Goal: Task Accomplishment & Management: Complete application form

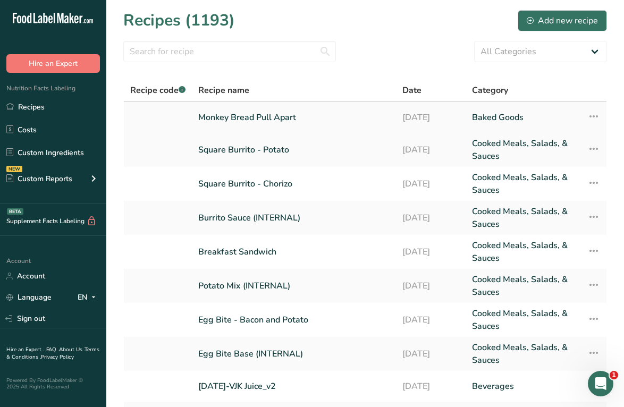
click at [320, 129] on td "Monkey Bread Pull Apart" at bounding box center [294, 117] width 204 height 31
click at [302, 113] on link "Monkey Bread Pull Apart" at bounding box center [293, 117] width 191 height 22
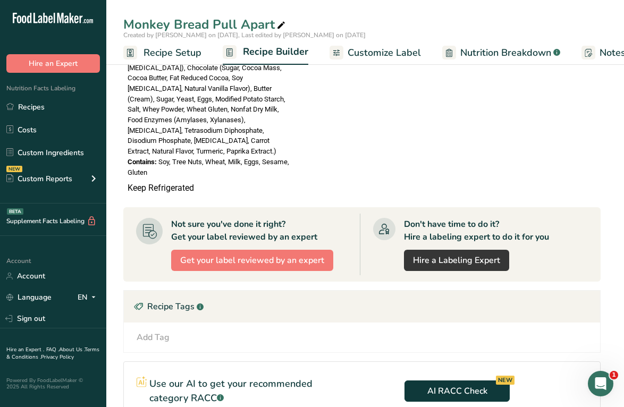
scroll to position [705, 0]
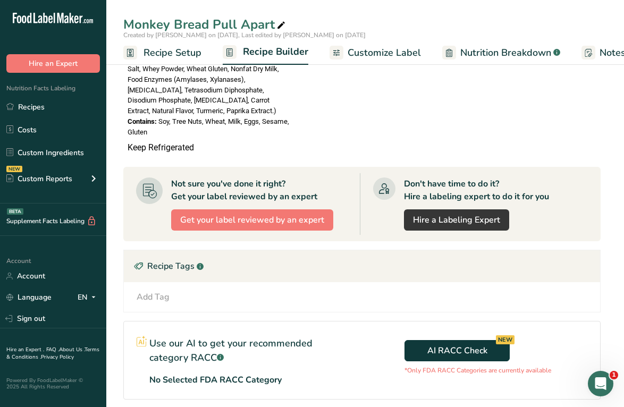
click at [383, 59] on span "Customize Label" at bounding box center [384, 53] width 73 height 14
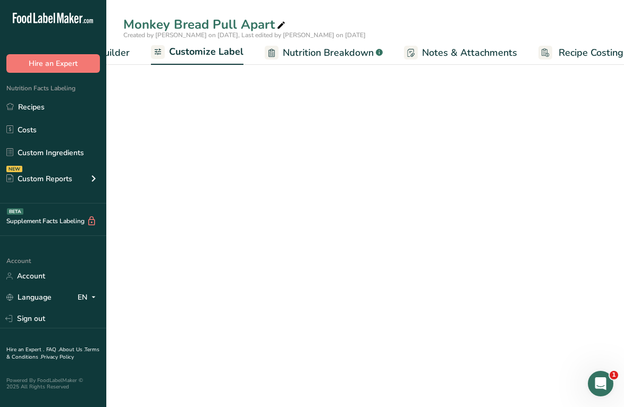
scroll to position [271, 0]
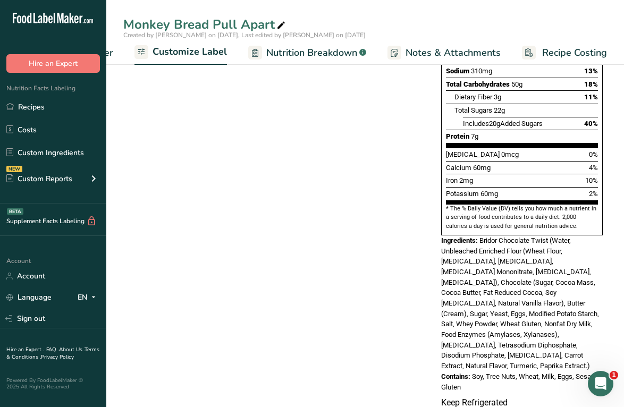
click at [323, 47] on span "Nutrition Breakdown" at bounding box center [311, 53] width 91 height 14
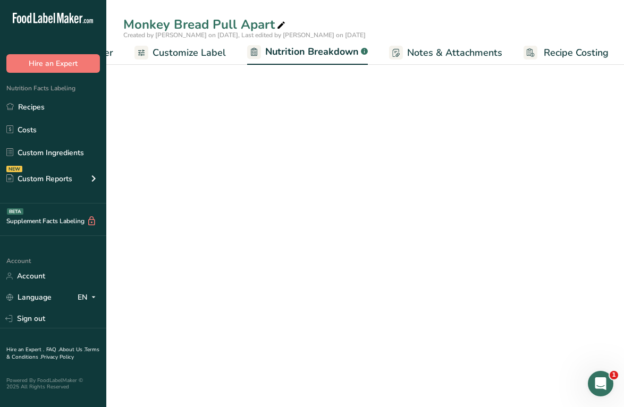
scroll to position [0, 195]
select select "Calories"
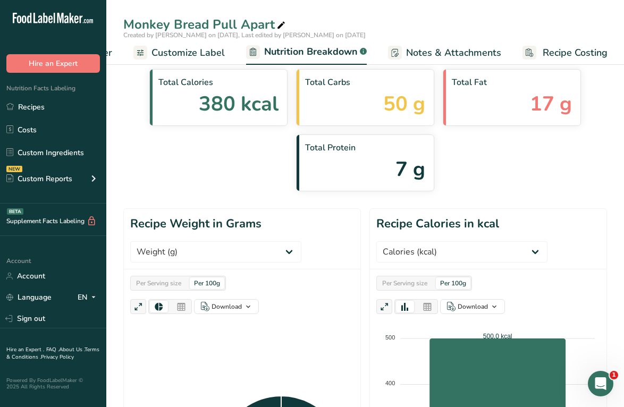
scroll to position [0, 0]
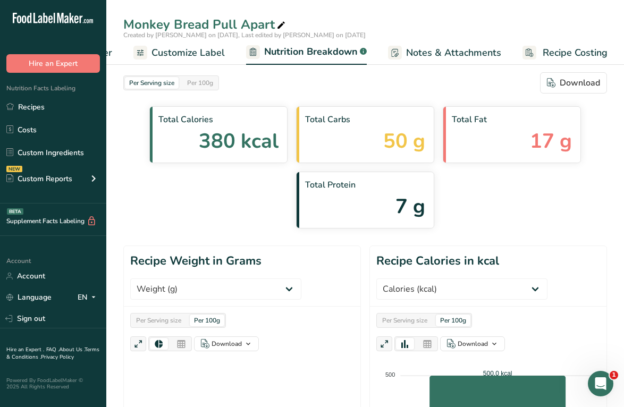
click at [212, 53] on span "Customize Label" at bounding box center [188, 53] width 73 height 14
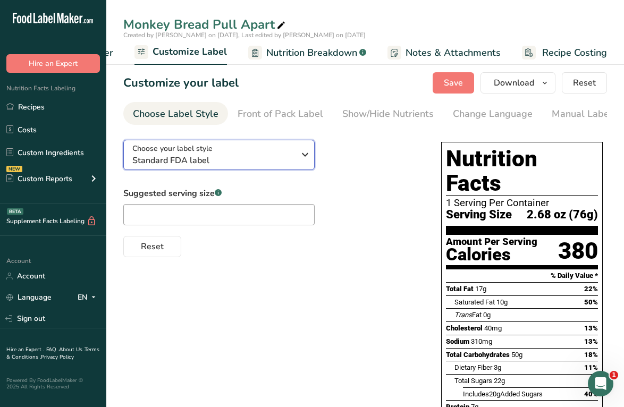
click at [293, 155] on div "Choose your label style Standard FDA label" at bounding box center [213, 155] width 162 height 24
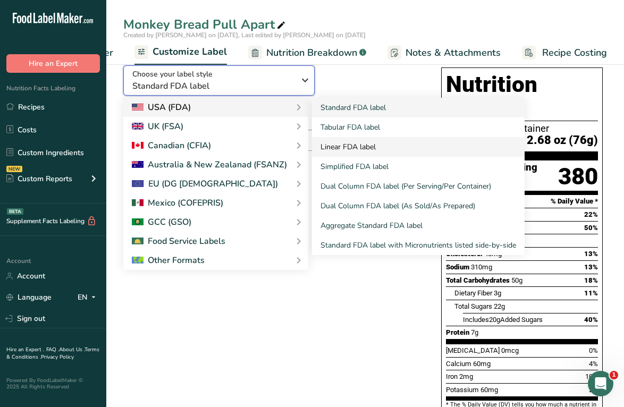
scroll to position [75, 0]
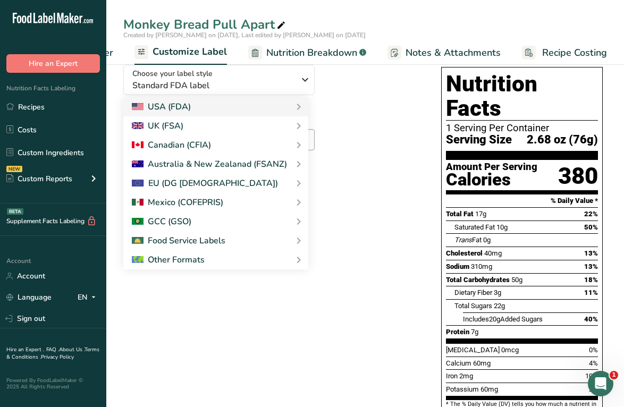
click at [388, 84] on div "Choose your label style Standard FDA label USA (FDA) Standard FDA label Tabular…" at bounding box center [271, 119] width 297 height 126
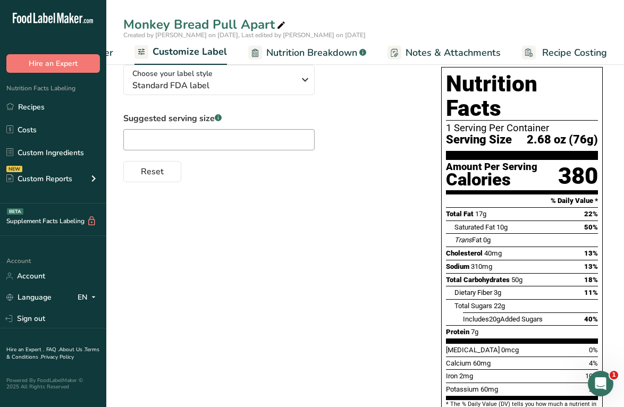
click at [327, 46] on span "Nutrition Breakdown" at bounding box center [311, 53] width 91 height 14
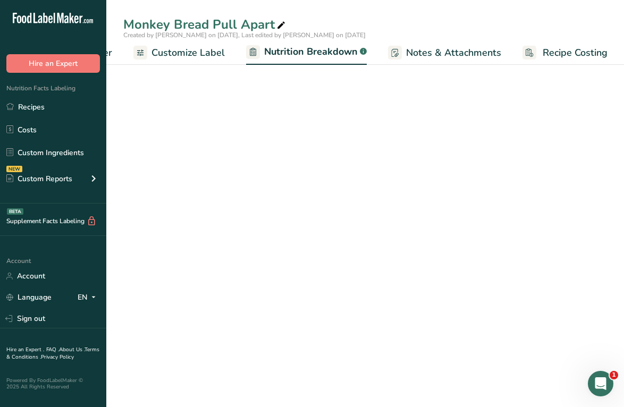
select select "Calories"
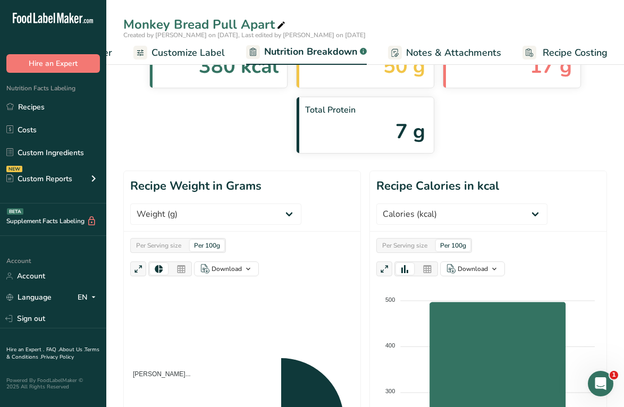
click at [416, 50] on span "Notes & Attachments" at bounding box center [453, 53] width 95 height 14
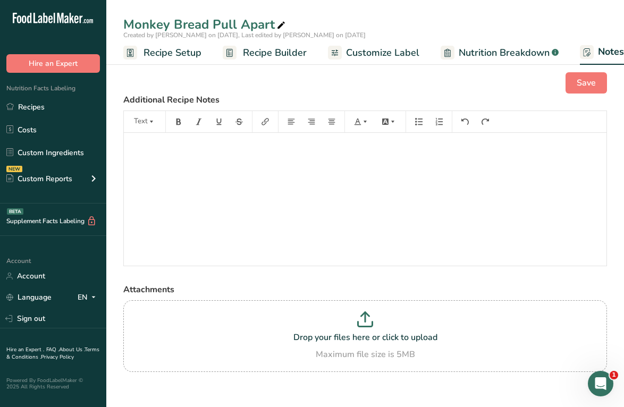
click at [168, 45] on link "Recipe Setup" at bounding box center [162, 53] width 78 height 24
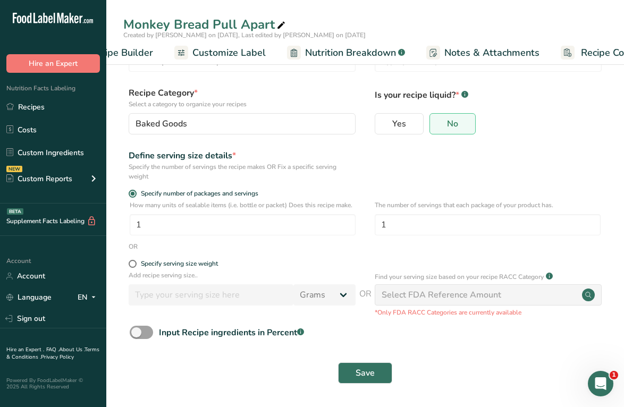
scroll to position [0, 193]
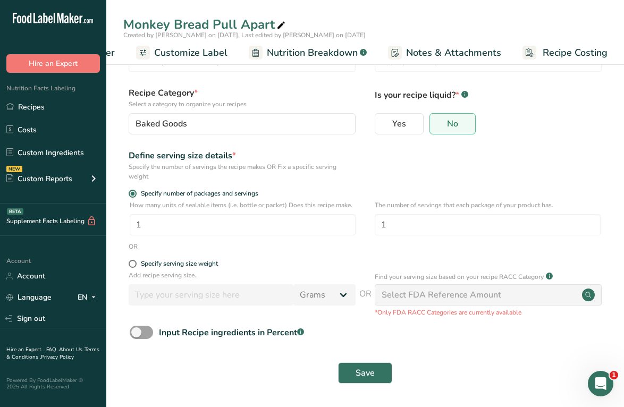
click at [550, 50] on span "Recipe Costing" at bounding box center [575, 53] width 65 height 14
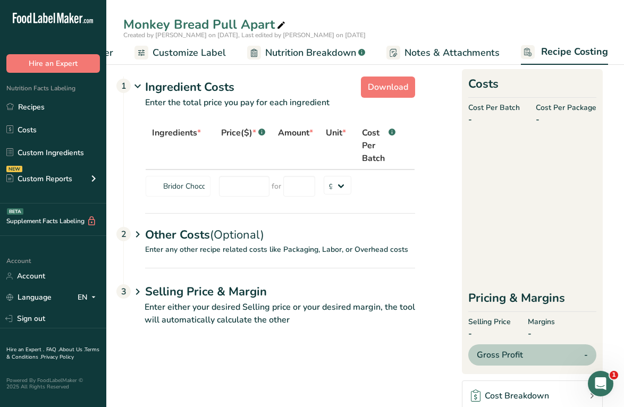
click at [463, 49] on span "Notes & Attachments" at bounding box center [452, 53] width 95 height 14
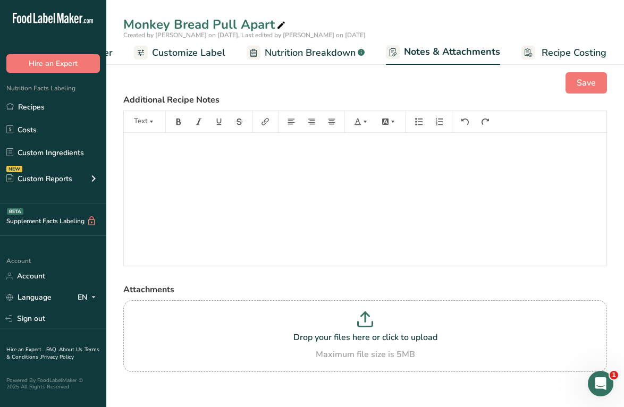
click at [338, 56] on span "Nutrition Breakdown" at bounding box center [310, 53] width 91 height 14
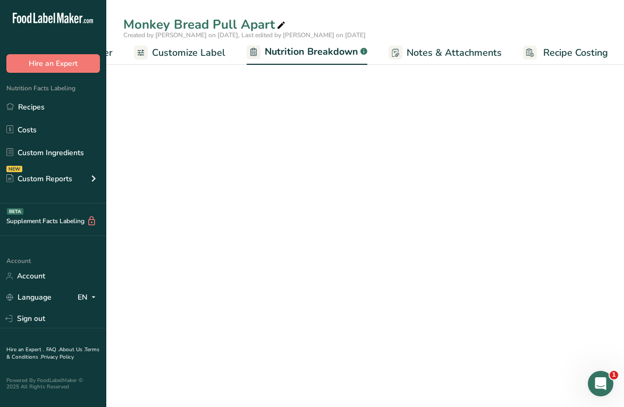
scroll to position [0, 195]
select select "Calories"
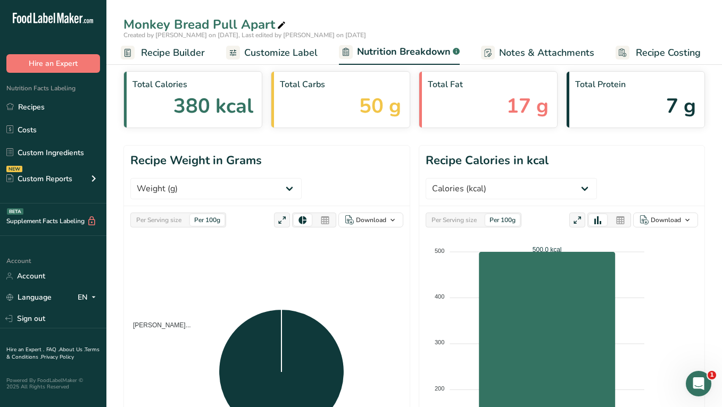
scroll to position [0, 97]
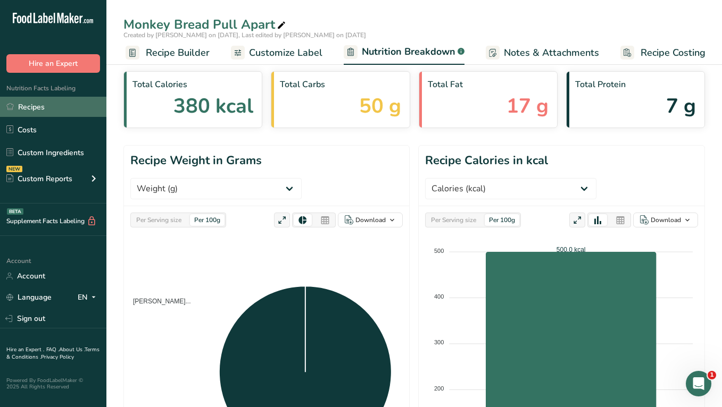
click at [53, 105] on link "Recipes" at bounding box center [53, 107] width 106 height 20
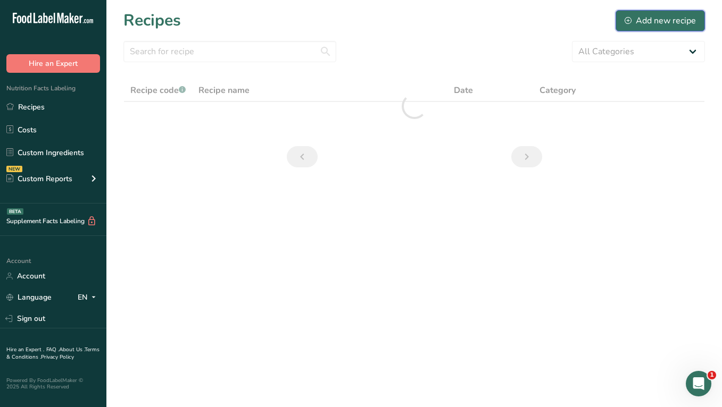
click at [624, 12] on button "Add new recipe" at bounding box center [659, 20] width 89 height 21
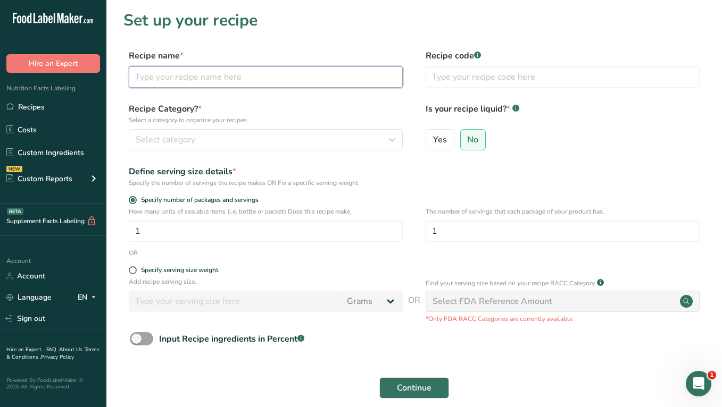
click at [197, 86] on input "text" at bounding box center [266, 76] width 274 height 21
paste input "Cold Brew Tea Concentrate - [PERSON_NAME]"
type input "Cold Brew Tea Concentrate - [PERSON_NAME]"
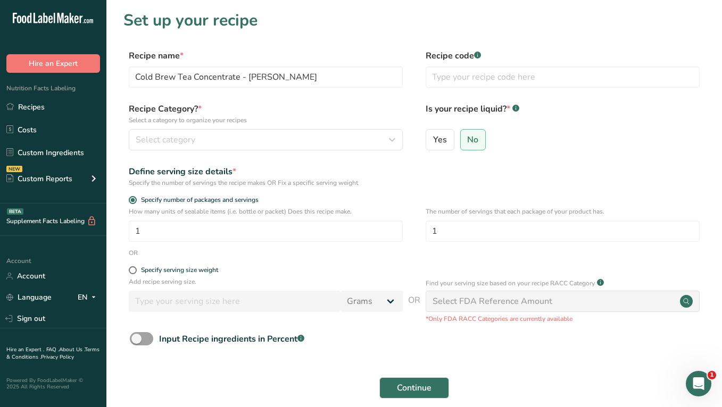
click at [331, 99] on form "Recipe name * Cold Brew Tea Concentrate - Jasmine Recipe code .a-a{fill:#347362…" at bounding box center [413, 237] width 581 height 377
click at [242, 86] on input "Cold Brew Tea Concentrate - [PERSON_NAME]" at bounding box center [266, 76] width 274 height 21
click at [435, 137] on span "Yes" at bounding box center [440, 140] width 14 height 11
click at [433, 137] on input "Yes" at bounding box center [429, 139] width 7 height 7
radio input "true"
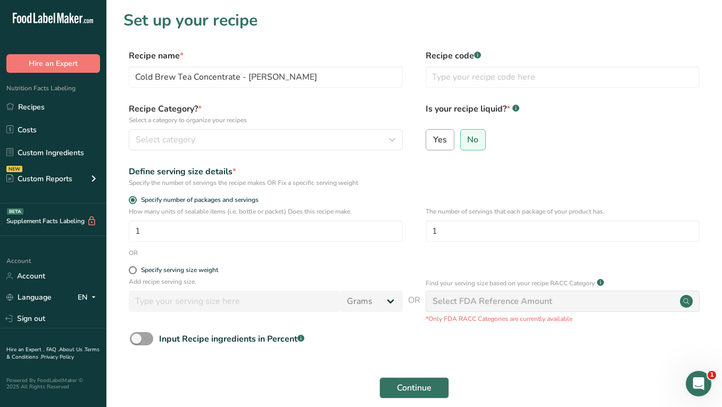
radio input "false"
select select "22"
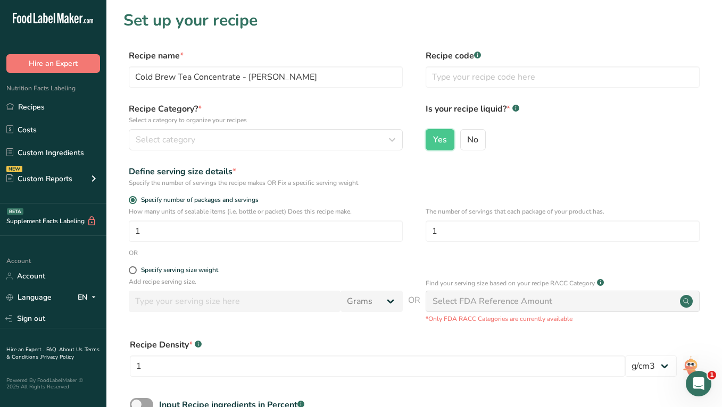
click at [281, 105] on label "Recipe Category? * Select a category to organize your recipes" at bounding box center [266, 114] width 274 height 22
click at [255, 159] on form "Recipe name * Cold Brew Tea Concentrate - Jasmine Recipe code .a-a{fill:#347362…" at bounding box center [413, 270] width 581 height 443
click at [310, 123] on p "Select a category to organize your recipes" at bounding box center [266, 120] width 274 height 10
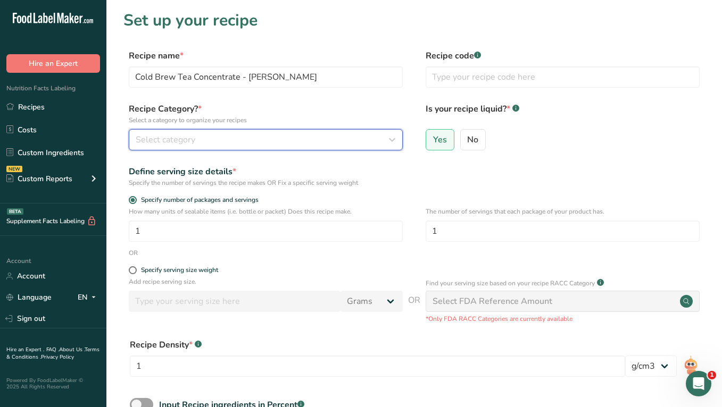
click at [313, 134] on div "Select category" at bounding box center [263, 140] width 254 height 13
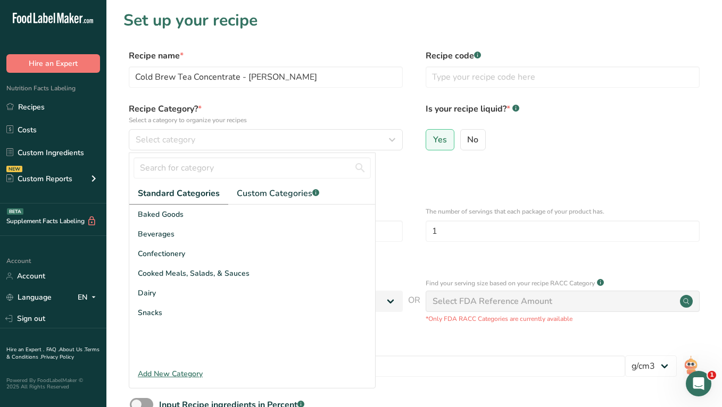
click at [510, 154] on div "Yes No" at bounding box center [563, 143] width 274 height 28
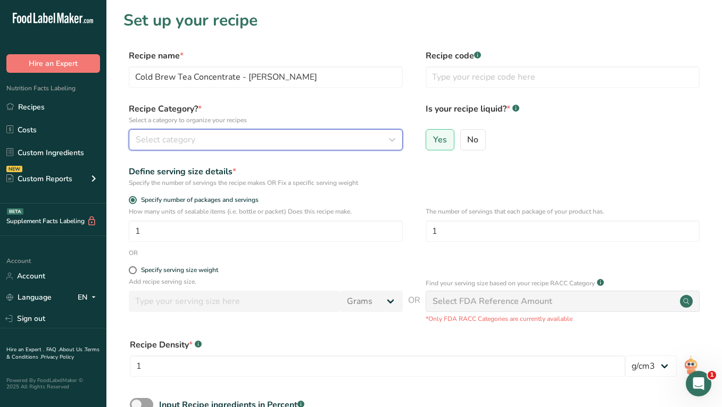
click at [388, 138] on icon "button" at bounding box center [392, 139] width 13 height 19
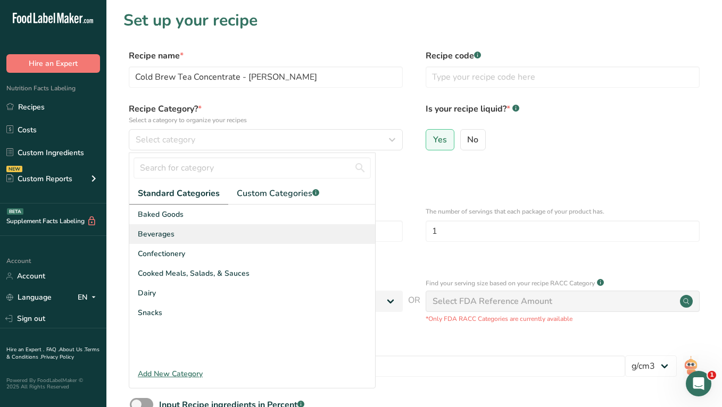
click at [255, 238] on div "Beverages" at bounding box center [252, 234] width 246 height 20
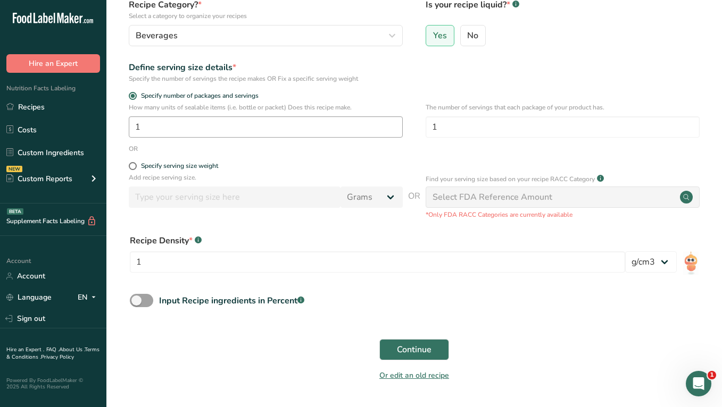
scroll to position [126, 0]
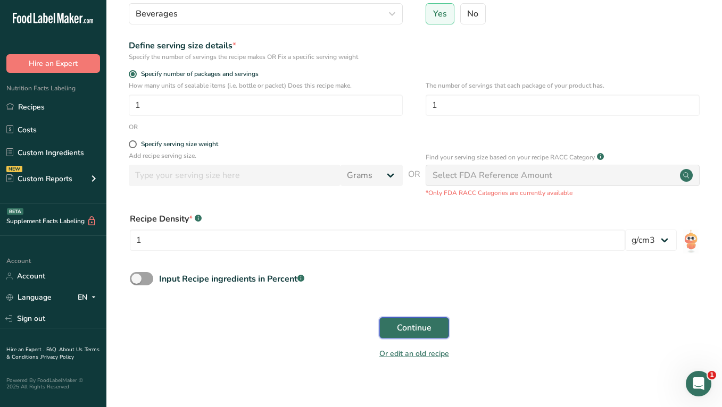
click at [417, 326] on span "Continue" at bounding box center [414, 328] width 35 height 13
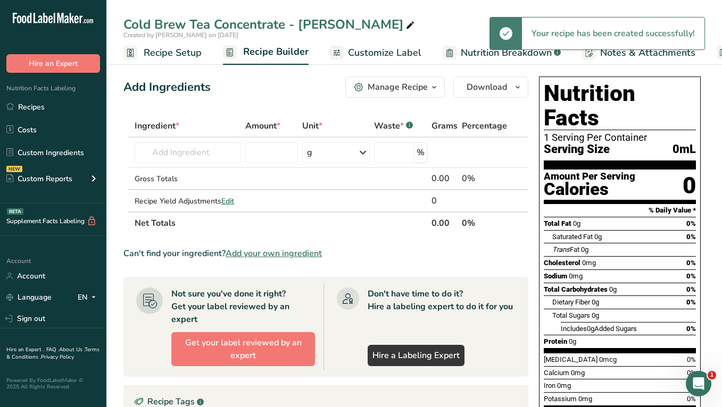
click at [189, 49] on span "Recipe Setup" at bounding box center [173, 53] width 58 height 14
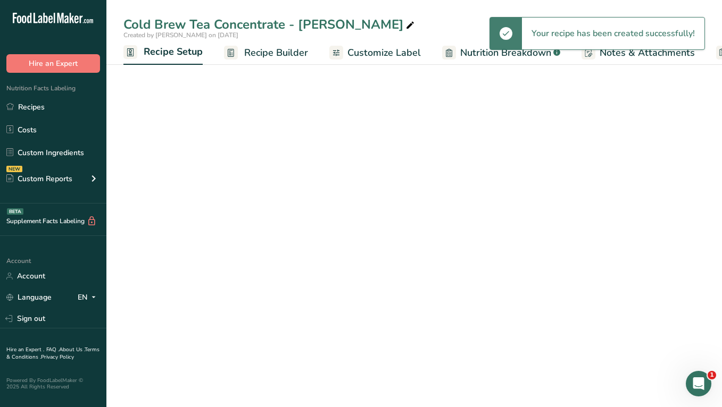
scroll to position [0, 4]
select select "22"
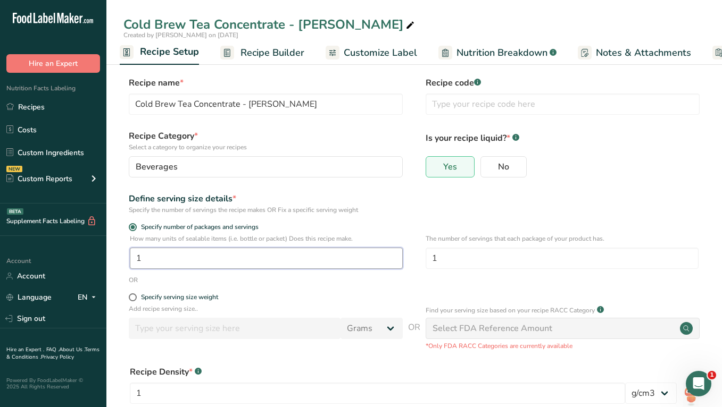
click at [213, 256] on input "1" at bounding box center [266, 258] width 273 height 21
click at [198, 313] on p "Add recipe serving size.." at bounding box center [266, 309] width 274 height 10
click at [198, 303] on div "Specify serving size weight" at bounding box center [266, 299] width 274 height 11
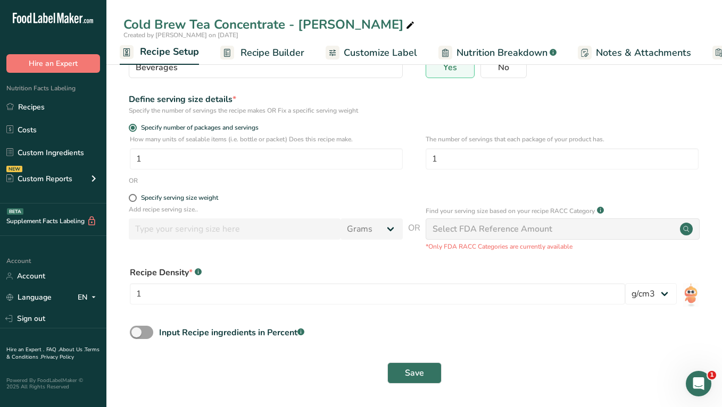
click at [391, 361] on div "Save" at bounding box center [413, 373] width 581 height 34
click at [271, 52] on span "Recipe Builder" at bounding box center [272, 53] width 64 height 14
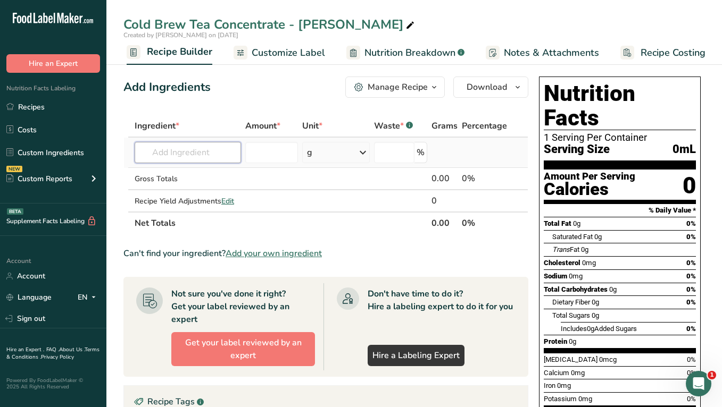
click at [182, 151] on input "text" at bounding box center [188, 152] width 106 height 21
paste input "Cold Brew Tea Concentrate - [PERSON_NAME]"
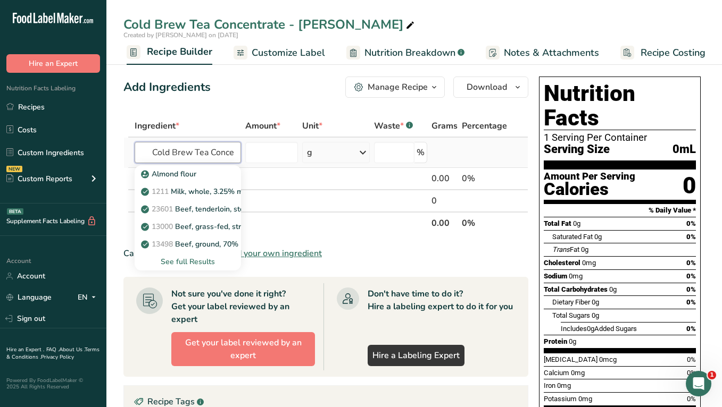
scroll to position [0, 60]
click at [215, 151] on input "Cold Brew Tea Concentrate - [PERSON_NAME]" at bounding box center [188, 152] width 106 height 21
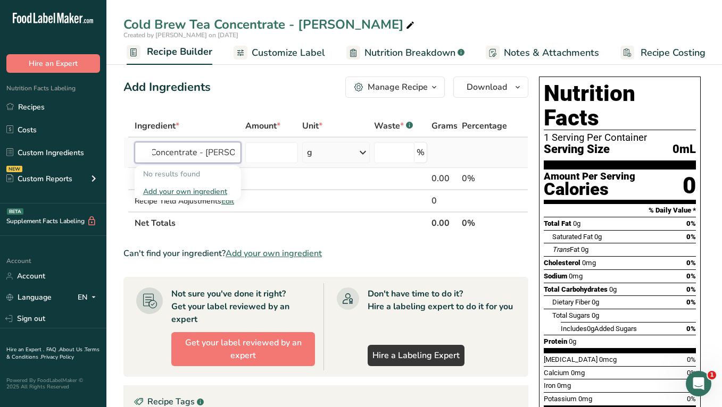
click at [210, 151] on input "Cold Brew Tea Concentrate - [PERSON_NAME]" at bounding box center [188, 152] width 106 height 21
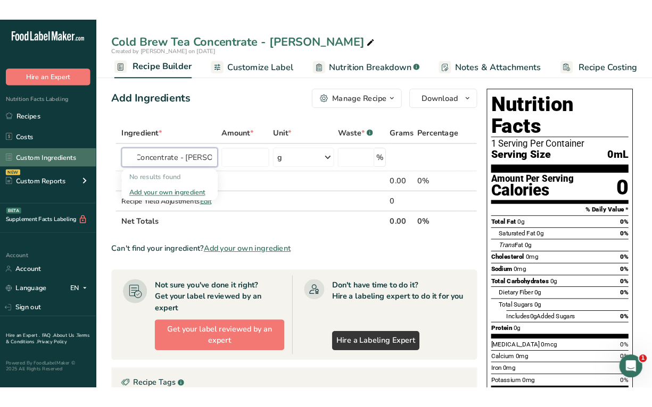
scroll to position [0, 0]
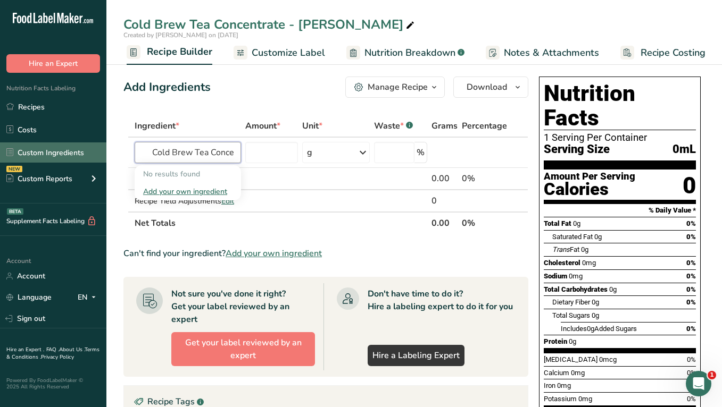
drag, startPoint x: 195, startPoint y: 151, endPoint x: 51, endPoint y: 156, distance: 143.7
click at [51, 156] on div ".a-20{fill:#fff;} Hire an Expert Nutrition Facts Labeling Recipes Costs Custom …" at bounding box center [361, 332] width 722 height 665
click at [188, 147] on input "jasmine" at bounding box center [188, 152] width 106 height 21
drag, startPoint x: 206, startPoint y: 161, endPoint x: 110, endPoint y: 161, distance: 96.8
click at [110, 161] on section "Add Ingredients Manage Recipe Delete Recipe Duplicate Recipe Scale Recipe Save …" at bounding box center [413, 360] width 615 height 610
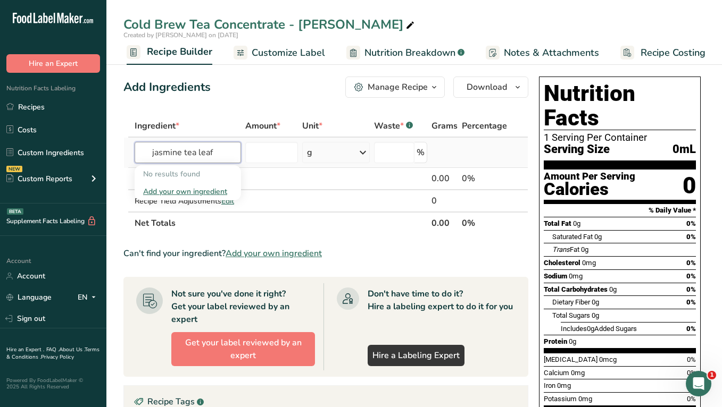
click at [186, 156] on input "jasmine tea leaf" at bounding box center [188, 152] width 106 height 21
type input "jasmine"
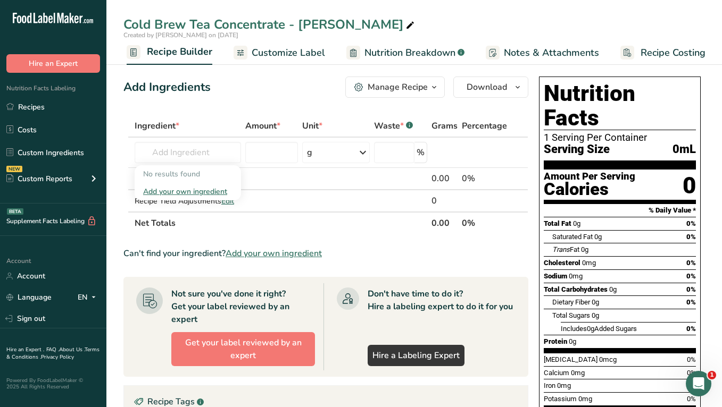
click at [250, 135] on th "Amount *" at bounding box center [271, 126] width 57 height 22
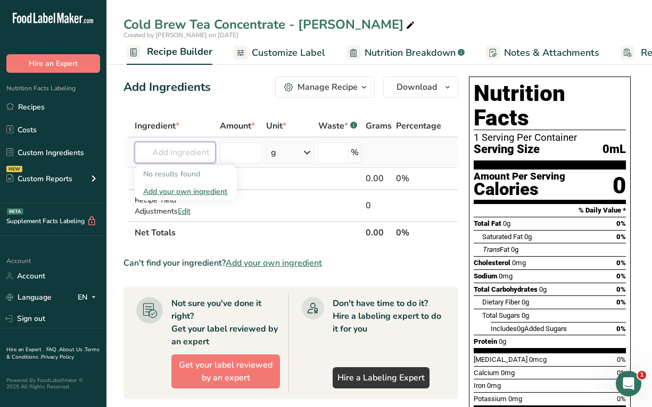
click at [182, 146] on input "text" at bounding box center [175, 152] width 81 height 21
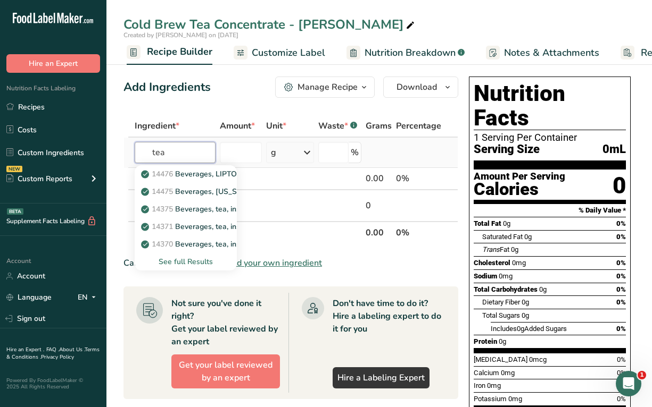
type input "tea"
click at [204, 261] on div "See full Results" at bounding box center [185, 261] width 85 height 11
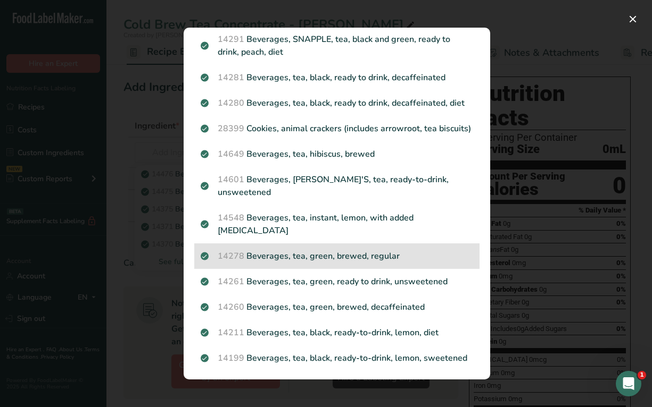
scroll to position [1052, 0]
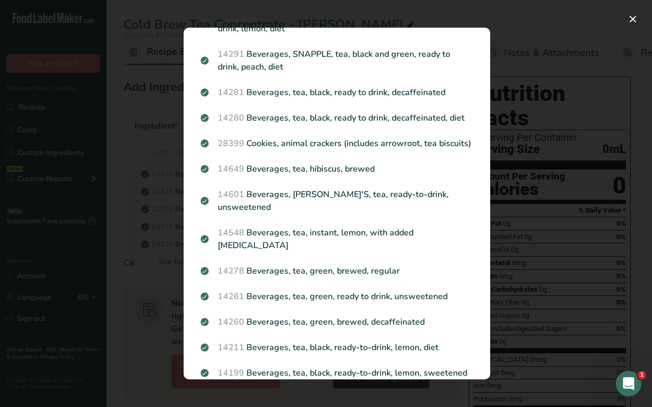
click at [551, 61] on div "Search results modal" at bounding box center [326, 203] width 652 height 407
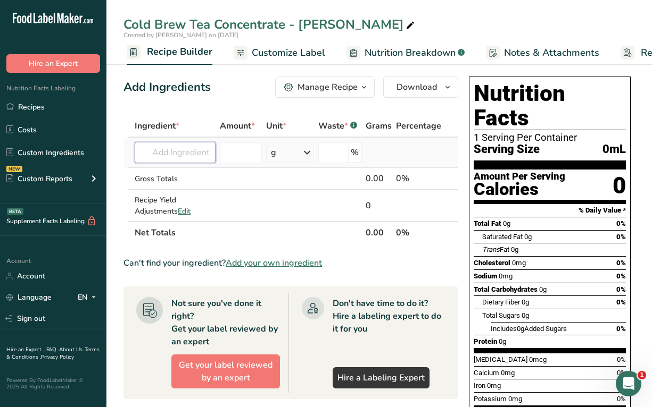
click at [186, 144] on input "text" at bounding box center [175, 152] width 81 height 21
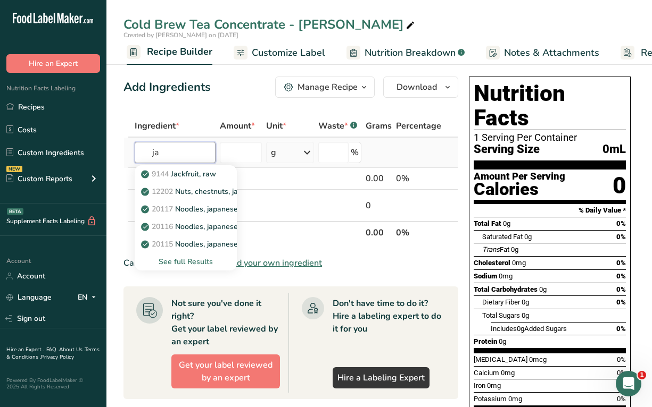
type input "j"
paste input "Cold Brew Tea Concentrate - [PERSON_NAME]"
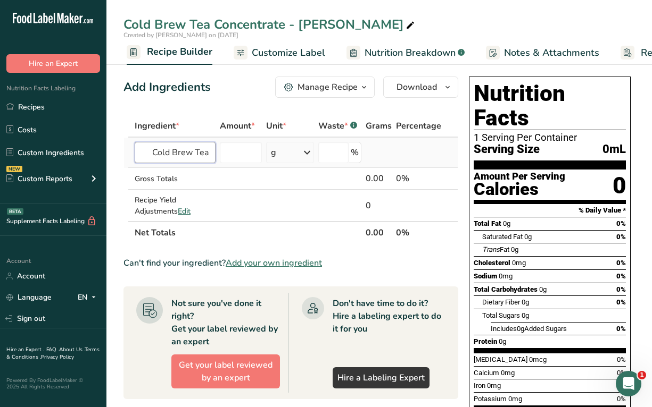
scroll to position [0, 87]
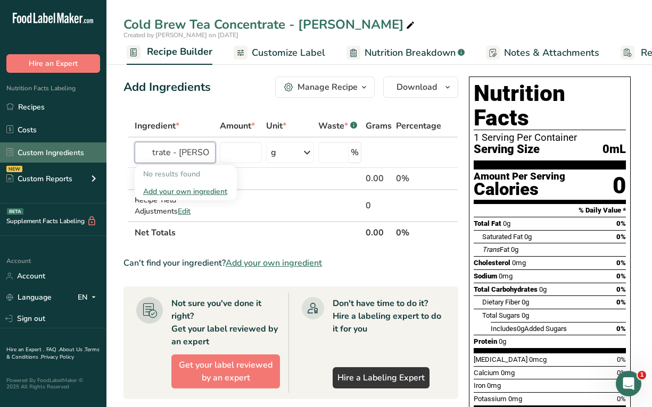
drag, startPoint x: 139, startPoint y: 154, endPoint x: 19, endPoint y: 154, distance: 120.2
click at [19, 154] on div ".a-20{fill:#fff;} Hire an Expert Nutrition Facts Labeling Recipes Costs Custom …" at bounding box center [326, 368] width 652 height 737
type input "Jasmine"
click at [221, 105] on div "Add Ingredients Manage Recipe Delete Recipe Duplicate Recipe Scale Recipe Save …" at bounding box center [293, 395] width 341 height 647
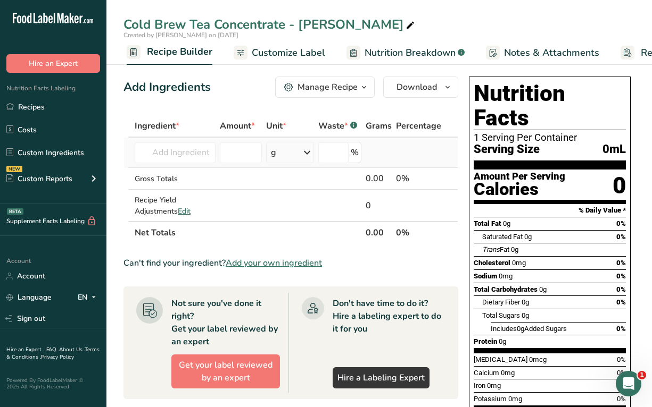
click at [182, 141] on td "No results found Add your own ingredient" at bounding box center [174, 153] width 85 height 30
click at [165, 153] on input "text" at bounding box center [175, 152] width 81 height 21
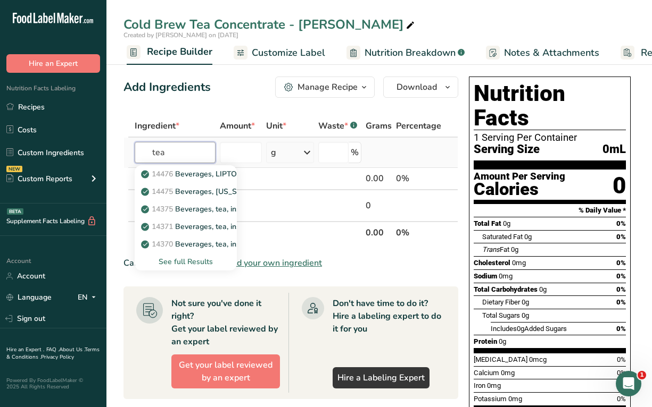
type input "tea"
click at [193, 262] on div "See full Results" at bounding box center [185, 261] width 85 height 11
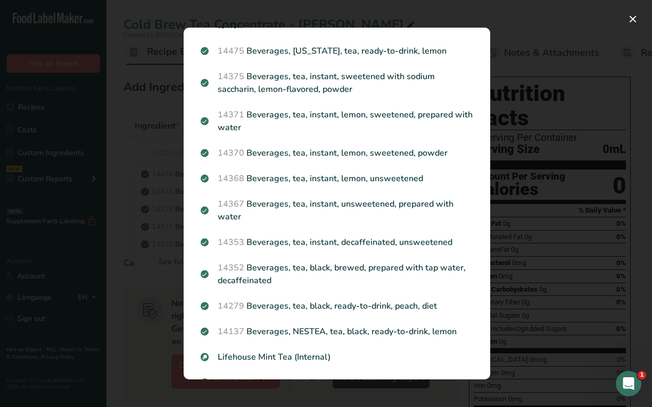
scroll to position [47, 0]
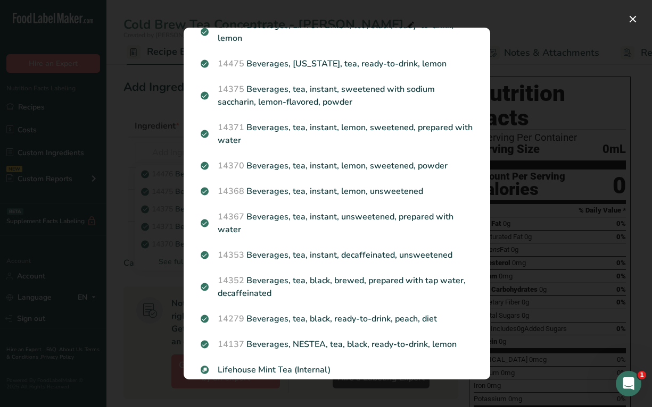
click at [604, 53] on div "Search results modal" at bounding box center [326, 203] width 652 height 407
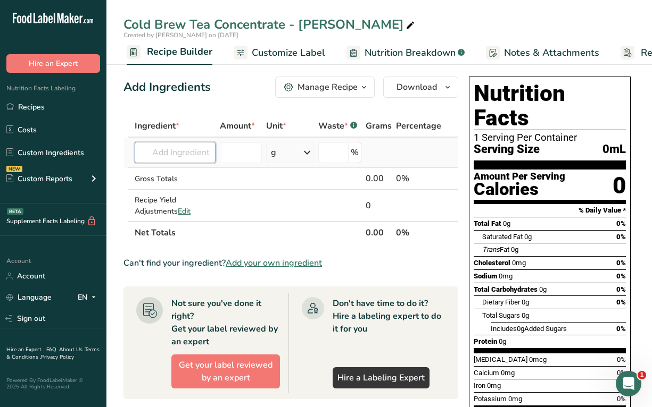
click at [172, 148] on input "text" at bounding box center [175, 152] width 81 height 21
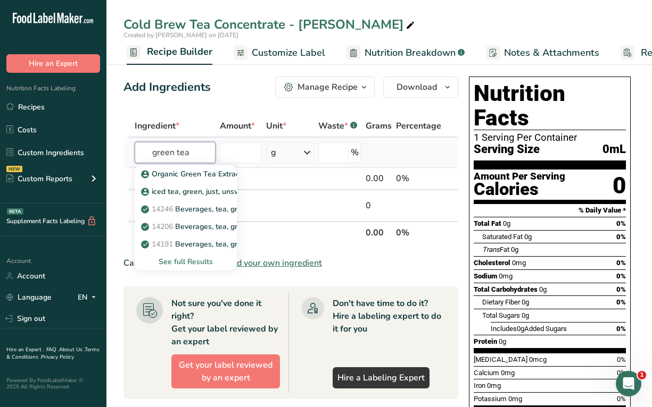
type input "green tea"
click at [187, 255] on div "See full Results" at bounding box center [186, 262] width 102 height 18
click at [189, 261] on div "See full Results" at bounding box center [185, 261] width 85 height 11
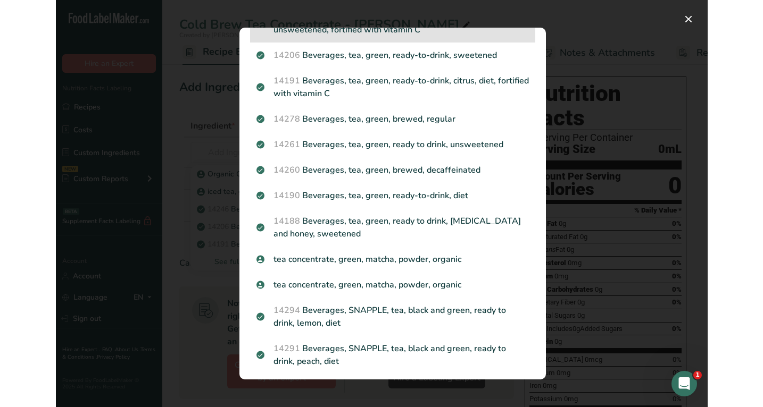
scroll to position [112, 0]
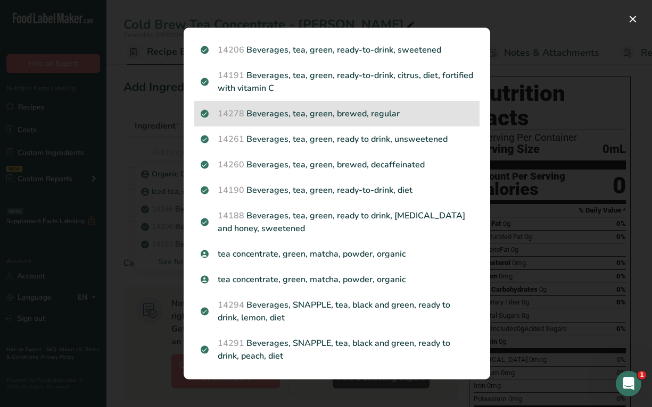
click at [394, 115] on p "14278 Beverages, tea, green, brewed, regular" at bounding box center [337, 113] width 272 height 13
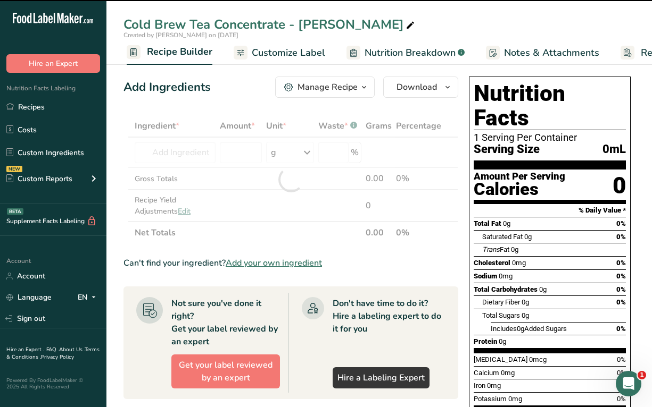
type input "0"
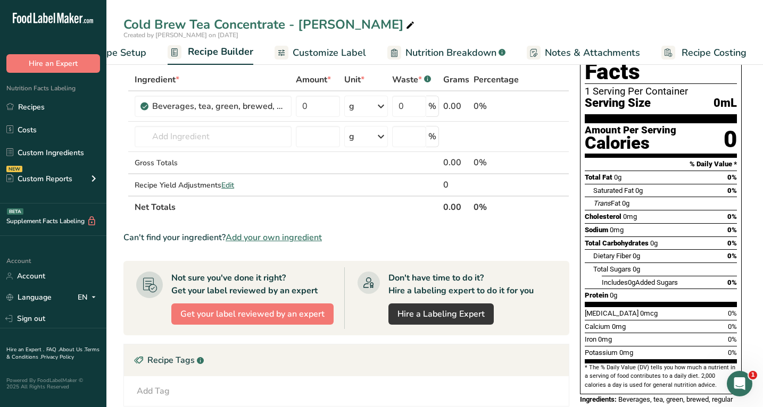
scroll to position [49, 0]
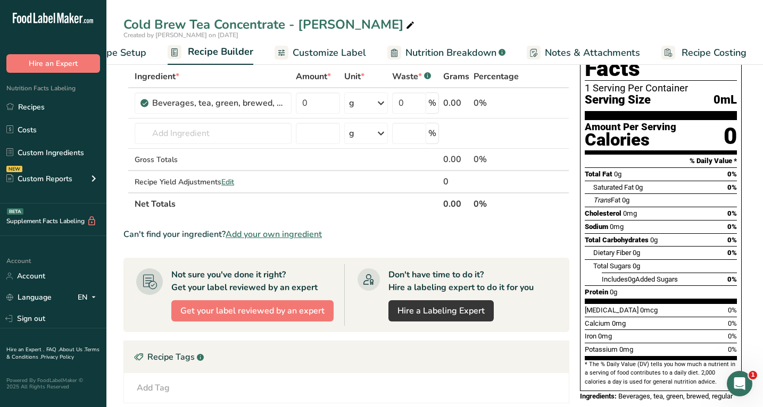
click at [452, 52] on span "Nutrition Breakdown" at bounding box center [450, 53] width 91 height 14
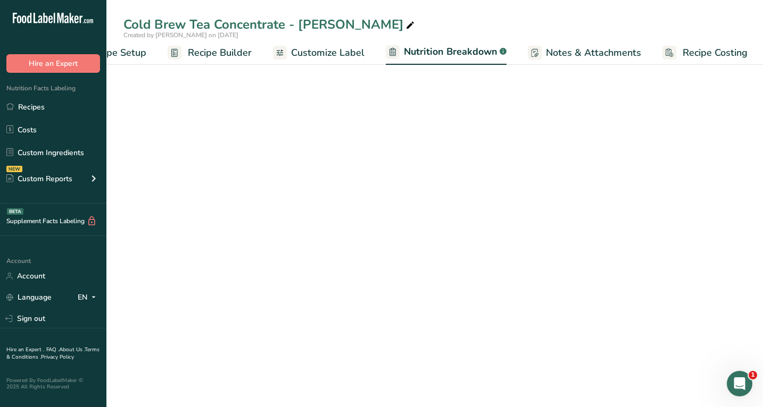
scroll to position [0, 56]
select select "Calories"
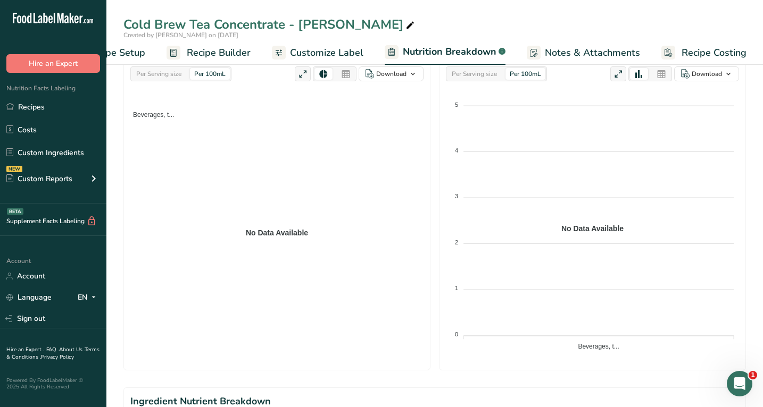
scroll to position [368, 0]
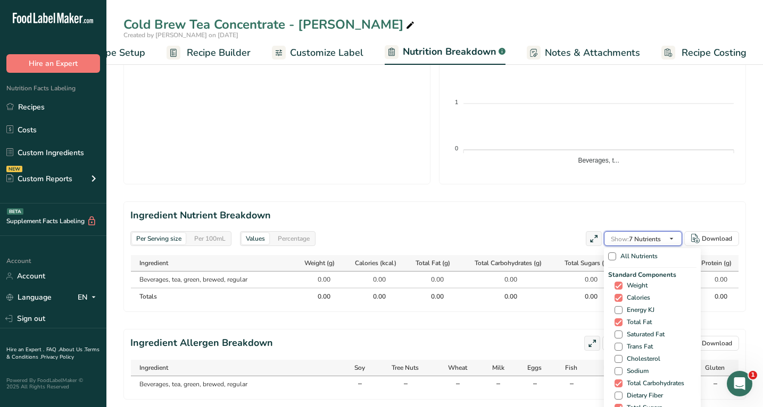
click at [624, 232] on icon "button" at bounding box center [671, 238] width 9 height 13
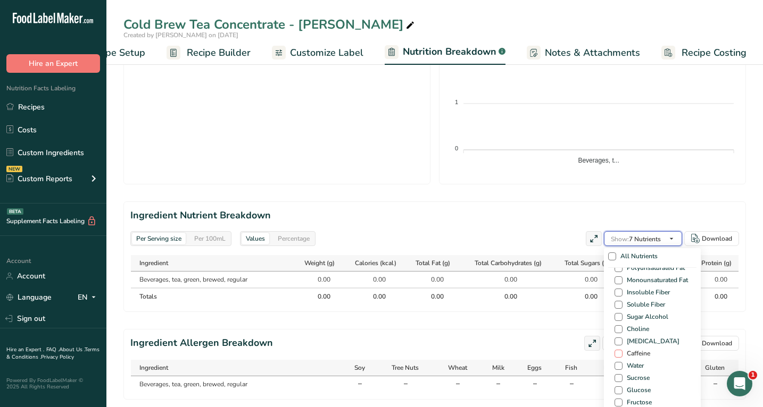
scroll to position [636, 0]
click at [615, 355] on span at bounding box center [618, 359] width 8 height 8
click at [615, 355] on input "Water" at bounding box center [617, 358] width 7 height 7
checkbox input "true"
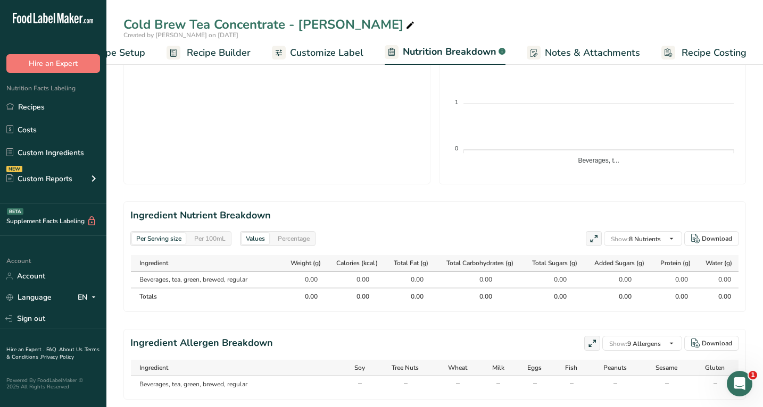
click at [556, 155] on div "Per Serving size Per 100mL Download As image (.png) As table (.xlsx) No Data Av…" at bounding box center [592, 29] width 306 height 310
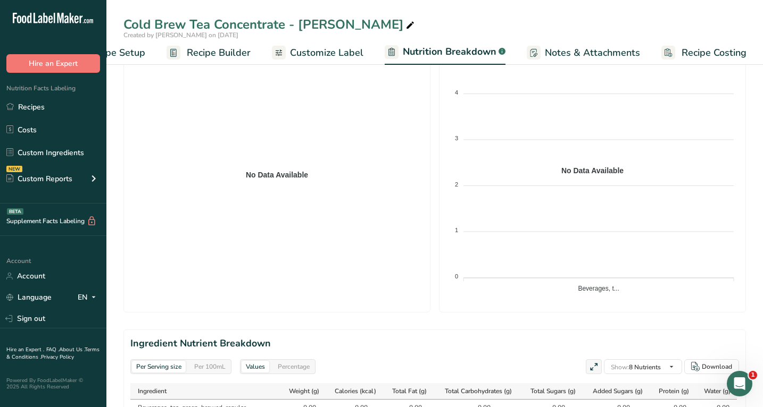
scroll to position [35, 0]
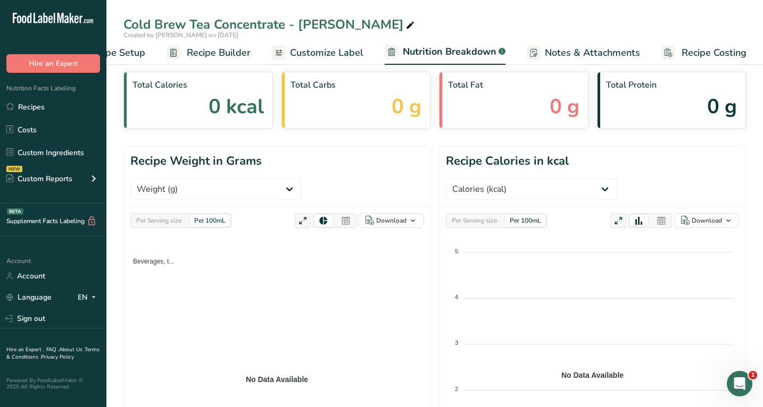
click at [330, 56] on span "Customize Label" at bounding box center [326, 53] width 73 height 14
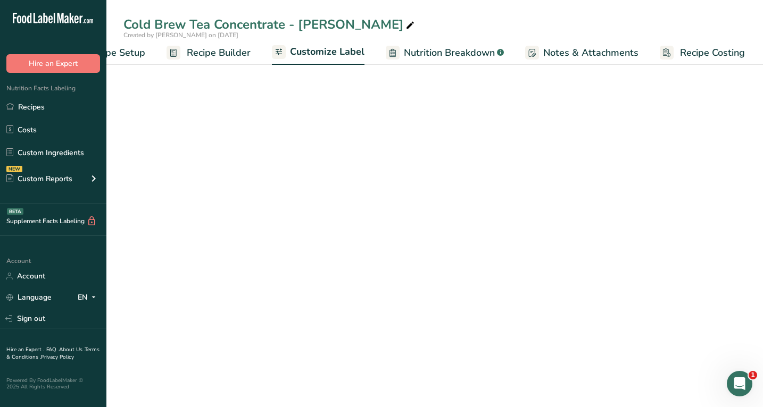
scroll to position [0, 55]
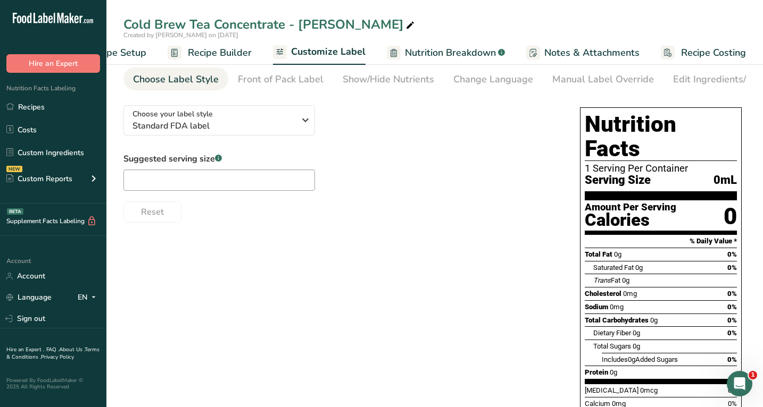
click at [230, 55] on span "Recipe Builder" at bounding box center [220, 53] width 64 height 14
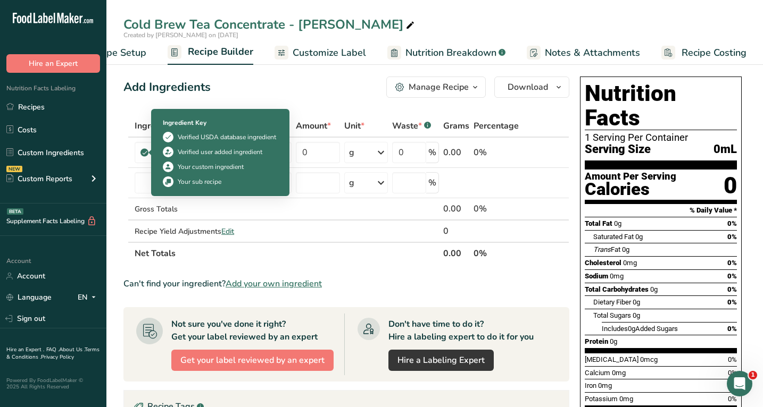
drag, startPoint x: 203, startPoint y: 139, endPoint x: 269, endPoint y: 139, distance: 66.0
click at [269, 139] on div "Verified USDA database ingredient" at bounding box center [227, 137] width 98 height 10
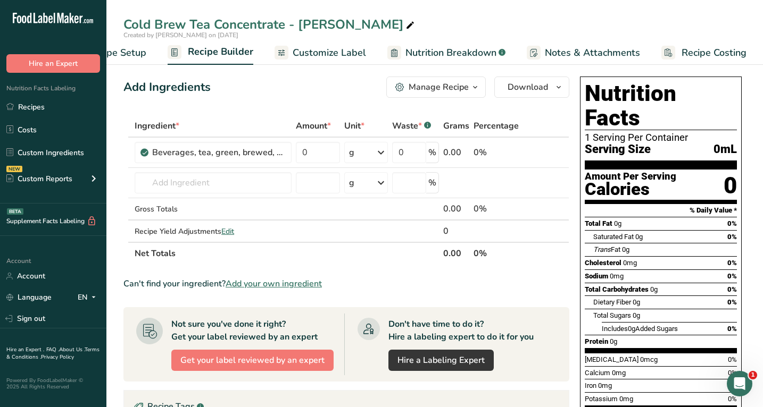
click at [261, 88] on div "Add Ingredients Manage Recipe Delete Recipe Duplicate Recipe Scale Recipe Save …" at bounding box center [346, 87] width 446 height 21
click at [49, 115] on link "Recipes" at bounding box center [53, 107] width 106 height 20
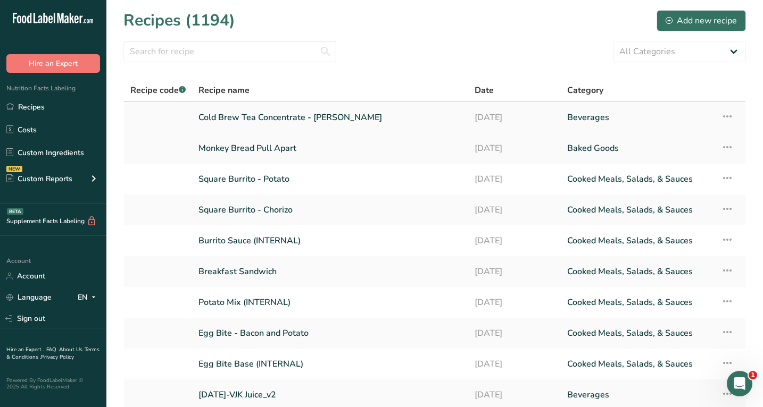
click at [297, 124] on link "Cold Brew Tea Concentrate - [PERSON_NAME]" at bounding box center [329, 117] width 263 height 22
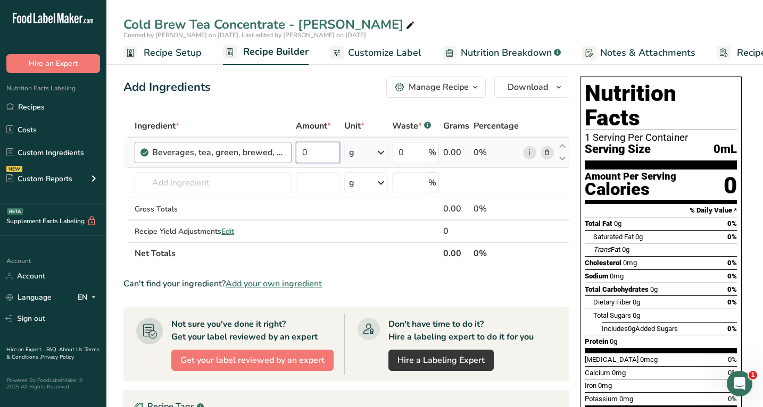
drag, startPoint x: 317, startPoint y: 157, endPoint x: 263, endPoint y: 157, distance: 53.7
click at [263, 157] on tr "Beverages, tea, green, brewed, regular 0 g Portions 1 cup 1 fl oz Weight Units …" at bounding box center [346, 153] width 445 height 30
click at [363, 151] on div "Ingredient * Amount * Unit * Waste * .a-a{fill:#347362;}.b-a{fill:#fff;} Grams …" at bounding box center [346, 190] width 446 height 150
click at [361, 151] on div "g" at bounding box center [366, 152] width 44 height 21
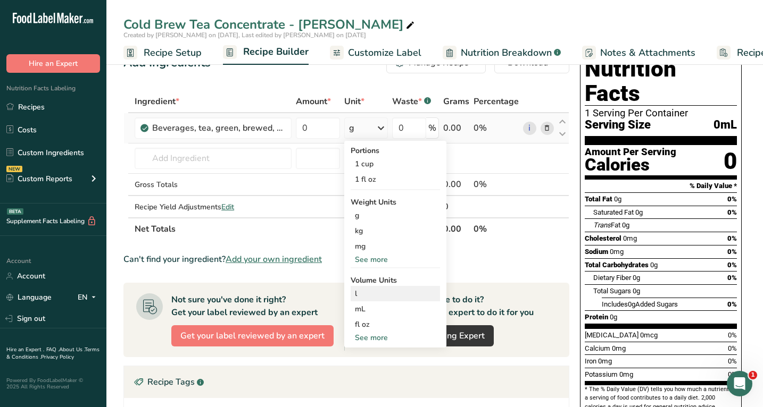
scroll to position [35, 0]
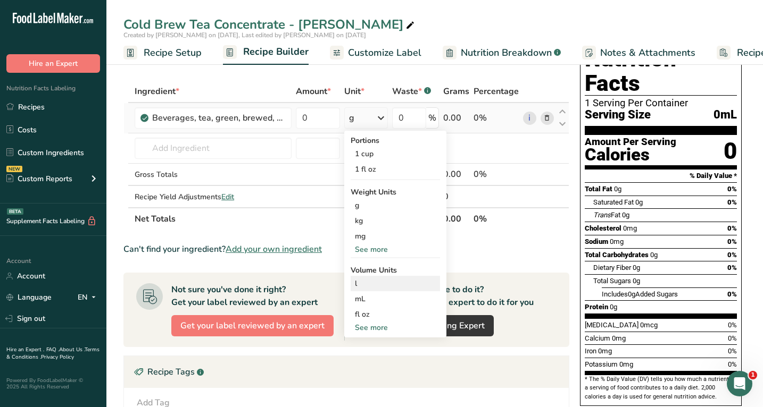
click at [394, 314] on div "fl oz" at bounding box center [395, 314] width 81 height 11
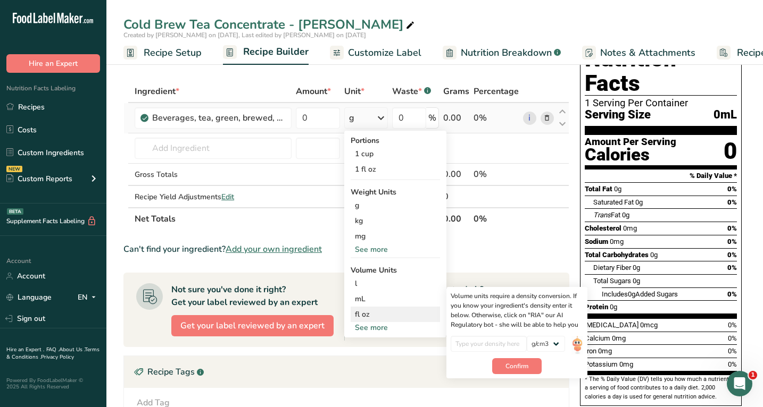
click at [374, 309] on div "fl oz Volume units require a density conversion. If you know your ingredient's …" at bounding box center [395, 314] width 89 height 15
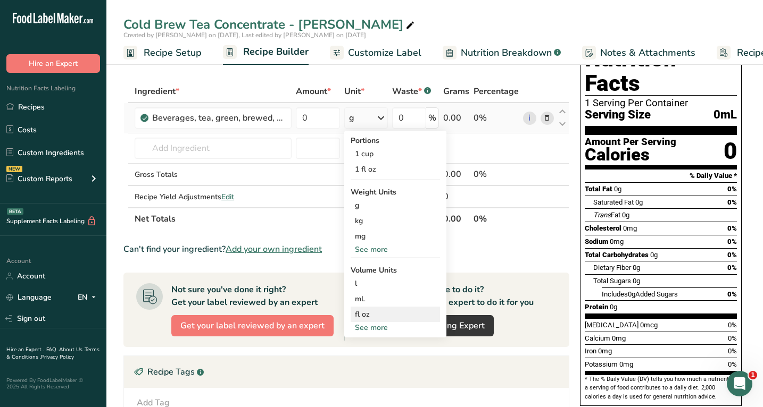
click at [366, 312] on div "fl oz" at bounding box center [395, 314] width 81 height 11
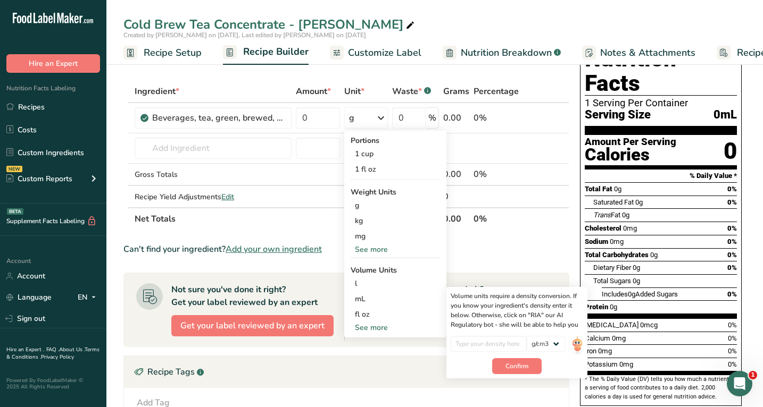
click at [481, 59] on span "Nutrition Breakdown" at bounding box center [506, 53] width 91 height 14
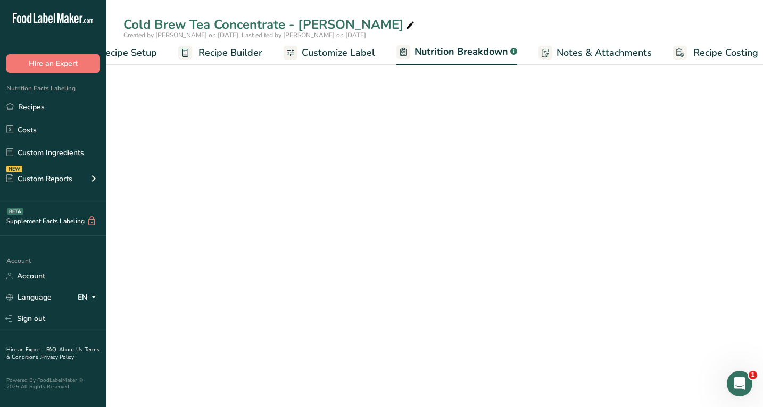
scroll to position [0, 56]
select select "Calories"
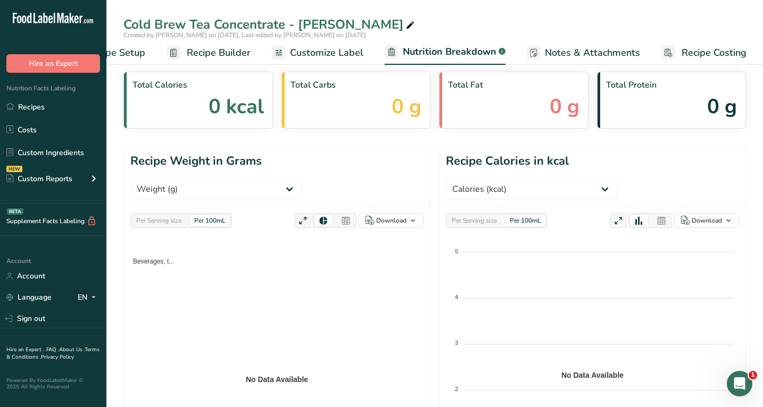
click at [228, 48] on span "Recipe Builder" at bounding box center [219, 53] width 64 height 14
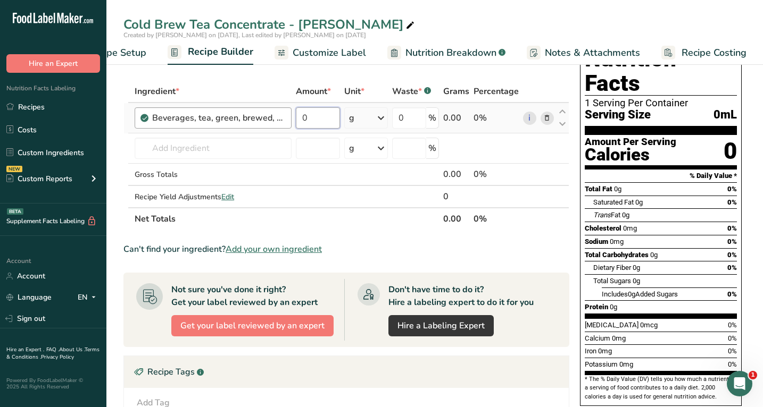
drag, startPoint x: 317, startPoint y: 120, endPoint x: 254, endPoint y: 124, distance: 63.4
click at [254, 124] on tr "Beverages, tea, green, brewed, regular 0 g Portions 1 cup 1 fl oz Weight Units …" at bounding box center [346, 118] width 445 height 30
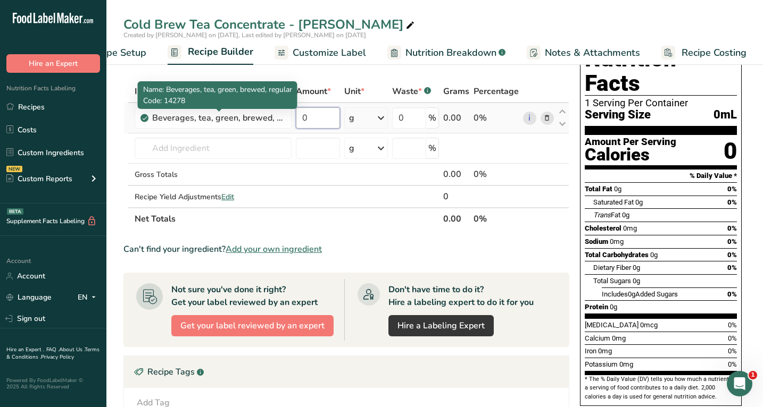
paste input "576"
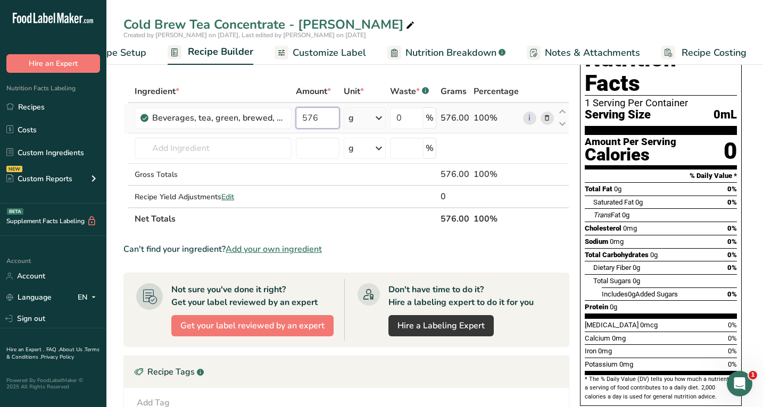
type input "576"
click at [359, 117] on div "Ingredient * Amount * Unit * Waste * .a-a{fill:#347362;}.b-a{fill:#fff;} Grams …" at bounding box center [346, 155] width 446 height 150
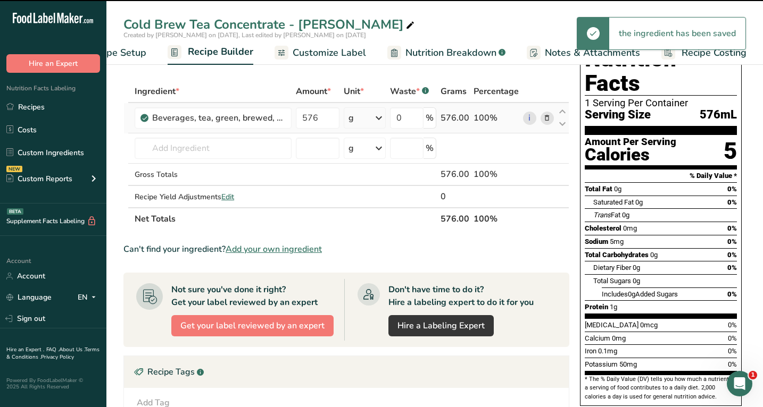
click at [369, 117] on div "g" at bounding box center [365, 117] width 42 height 21
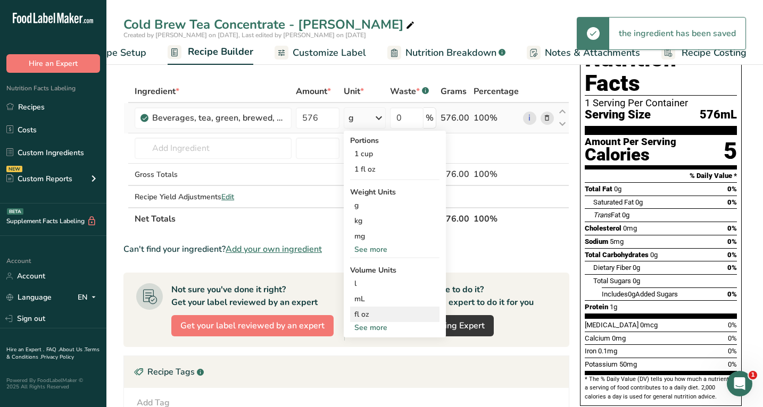
click at [387, 316] on div "fl oz" at bounding box center [394, 314] width 81 height 11
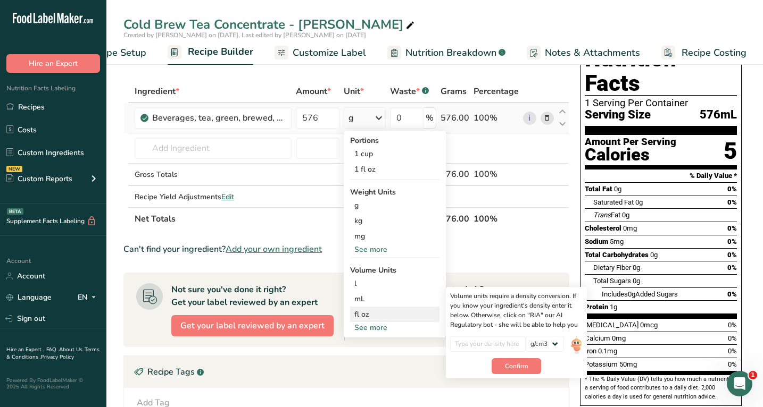
click at [368, 316] on div "fl oz" at bounding box center [394, 314] width 81 height 11
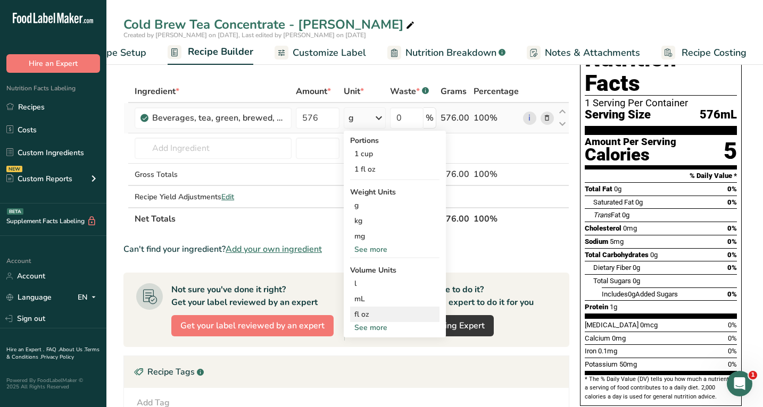
click at [368, 316] on div "fl oz" at bounding box center [394, 314] width 81 height 11
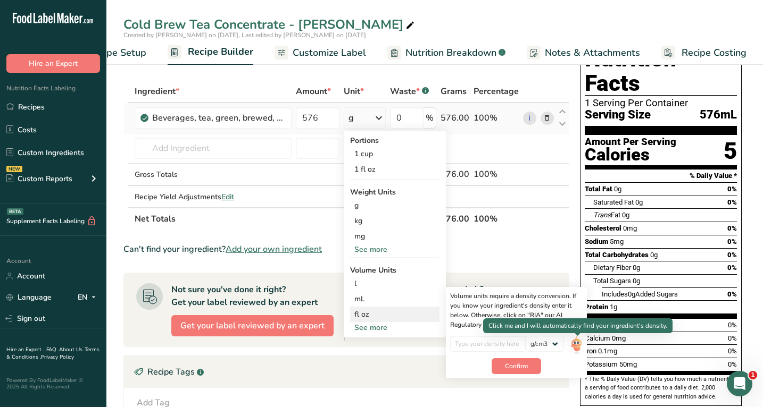
click at [579, 341] on img at bounding box center [576, 345] width 12 height 19
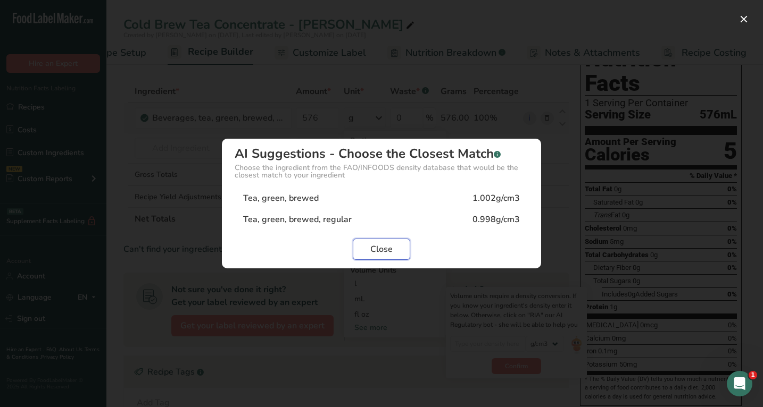
click at [384, 254] on span "Close" at bounding box center [381, 249] width 22 height 13
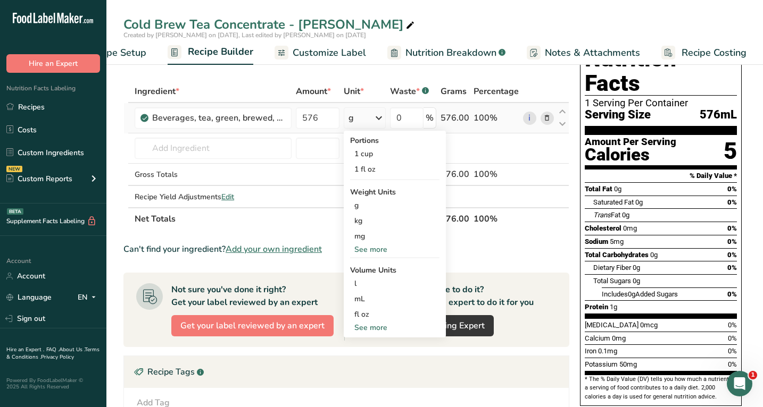
click at [551, 234] on section "Ingredient * Amount * Unit * Waste * .a-a{fill:#347362;}.b-a{fill:#fff;} Grams …" at bounding box center [346, 340] width 446 height 521
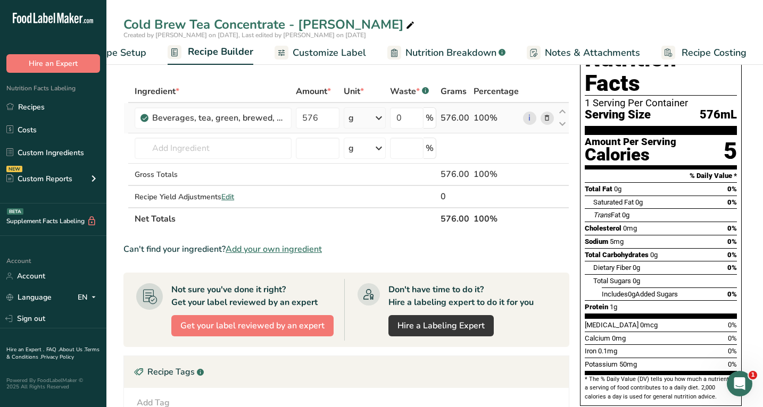
drag, startPoint x: 732, startPoint y: 122, endPoint x: 726, endPoint y: 122, distance: 6.4
click at [624, 137] on div "5" at bounding box center [729, 151] width 13 height 28
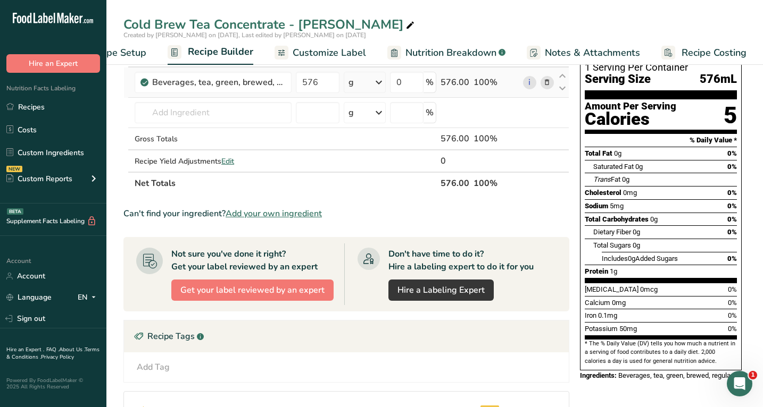
scroll to position [86, 0]
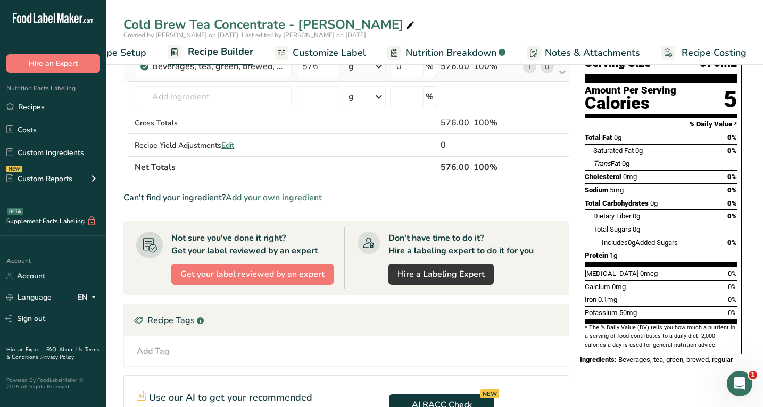
drag, startPoint x: 585, startPoint y: 288, endPoint x: 646, endPoint y: 289, distance: 61.7
click at [624, 306] on div "Potassium 50mg 0%" at bounding box center [661, 312] width 152 height 13
drag, startPoint x: 585, startPoint y: 232, endPoint x: 627, endPoint y: 232, distance: 42.0
click at [624, 249] on div "Protein 1g" at bounding box center [661, 255] width 152 height 13
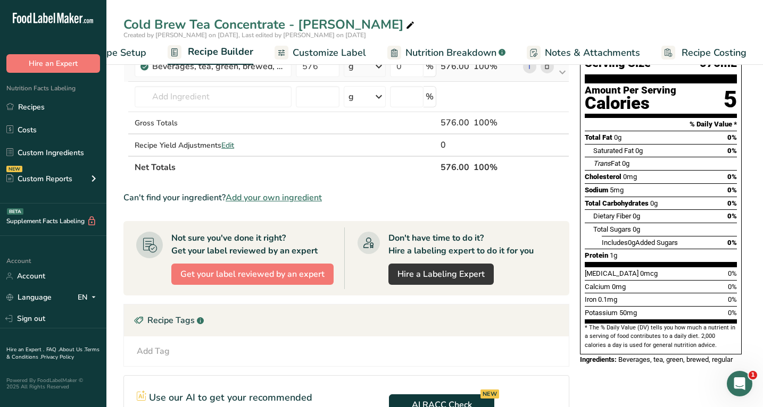
click at [624, 249] on div "Protein 1g" at bounding box center [661, 255] width 152 height 13
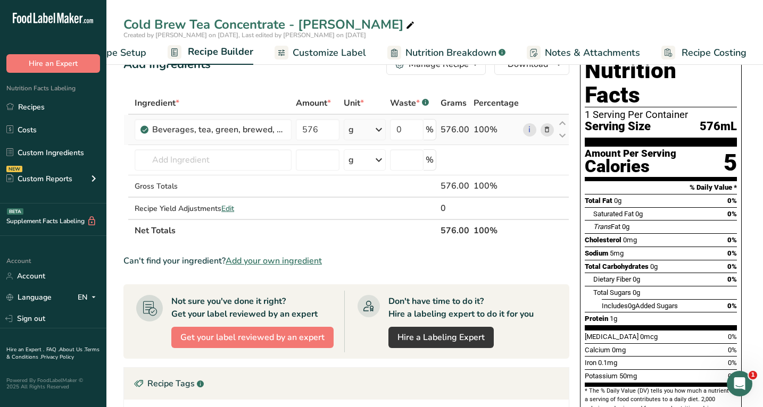
scroll to position [0, 0]
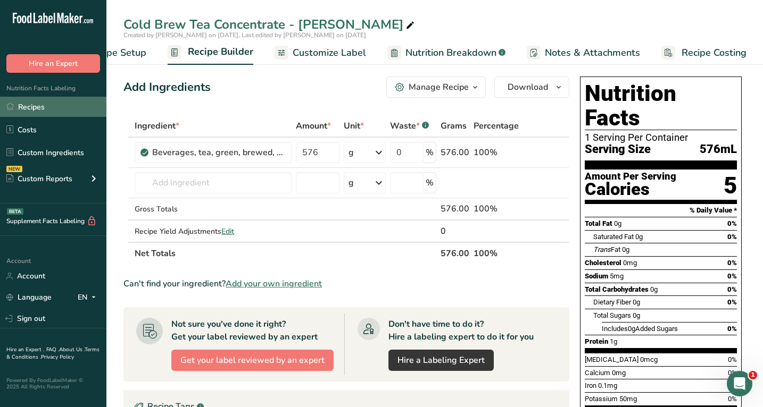
click at [56, 107] on link "Recipes" at bounding box center [53, 107] width 106 height 20
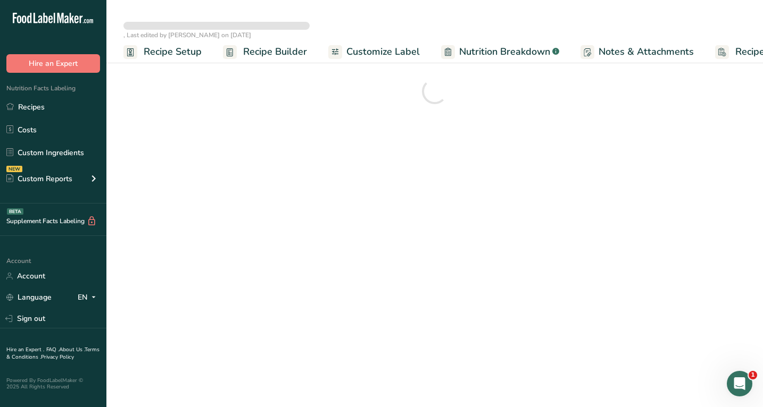
select select "22"
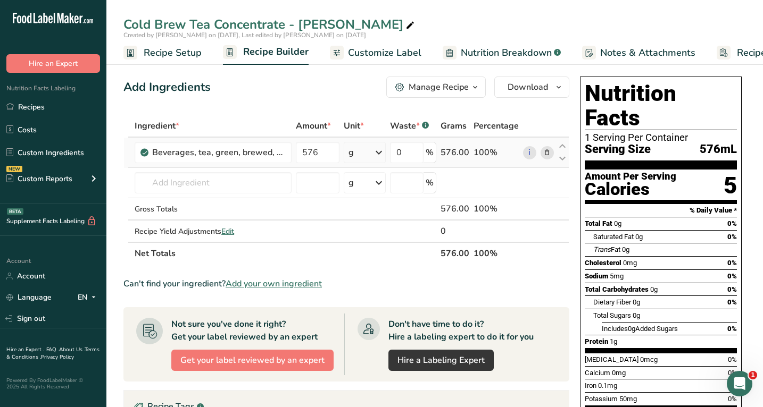
click at [373, 152] on div "g" at bounding box center [365, 152] width 42 height 21
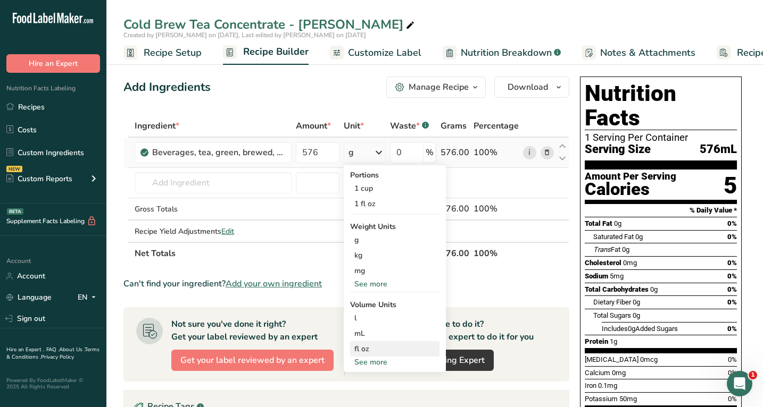
click at [378, 347] on div "fl oz" at bounding box center [394, 349] width 81 height 11
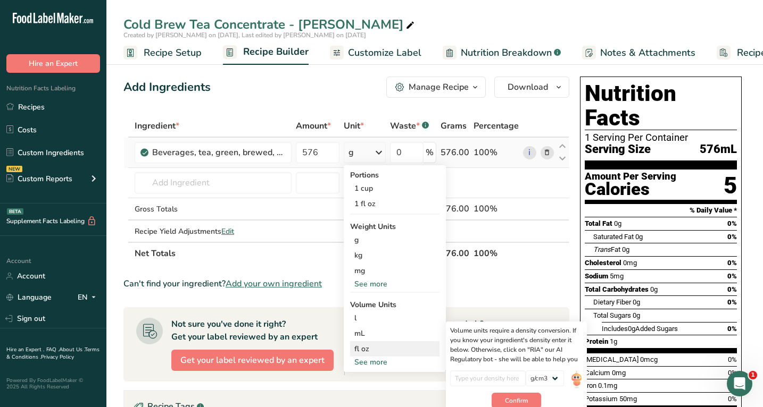
click at [365, 345] on div "fl oz" at bounding box center [394, 349] width 81 height 11
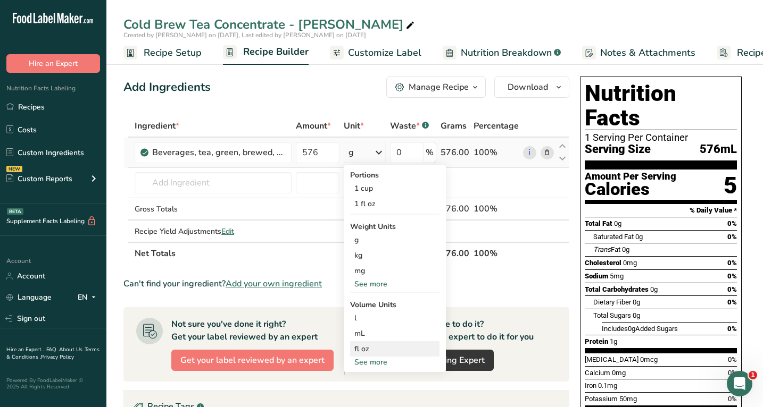
click at [365, 345] on div "fl oz" at bounding box center [394, 349] width 81 height 11
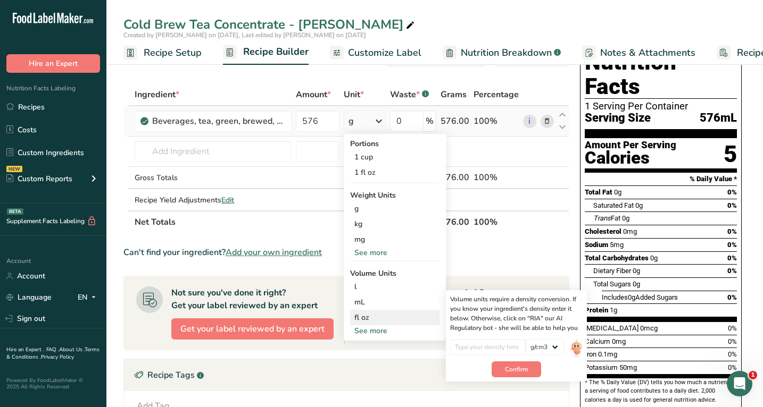
scroll to position [47, 0]
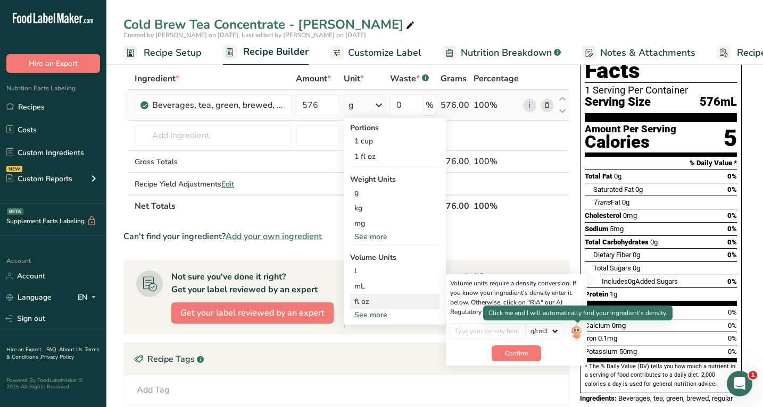
click at [573, 330] on img at bounding box center [576, 332] width 12 height 19
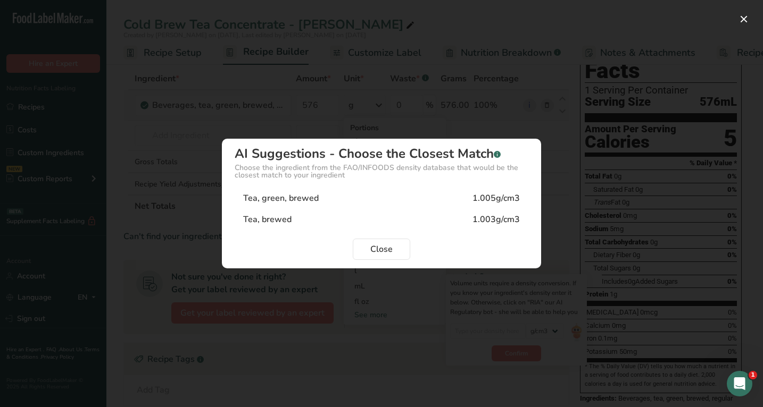
click at [441, 205] on div "Tea, green, brewed 1.005g/cm3" at bounding box center [382, 198] width 294 height 21
type input "1.005"
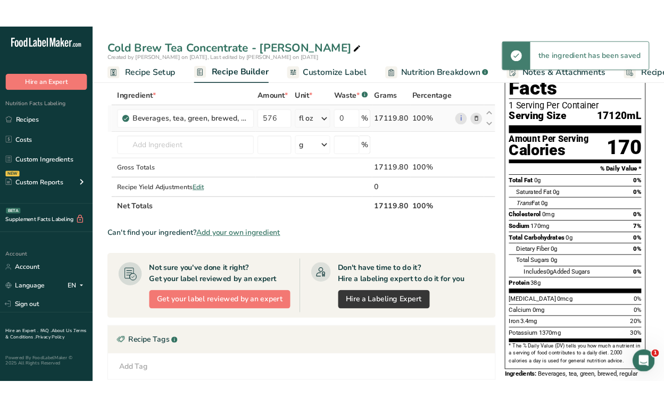
scroll to position [0, 0]
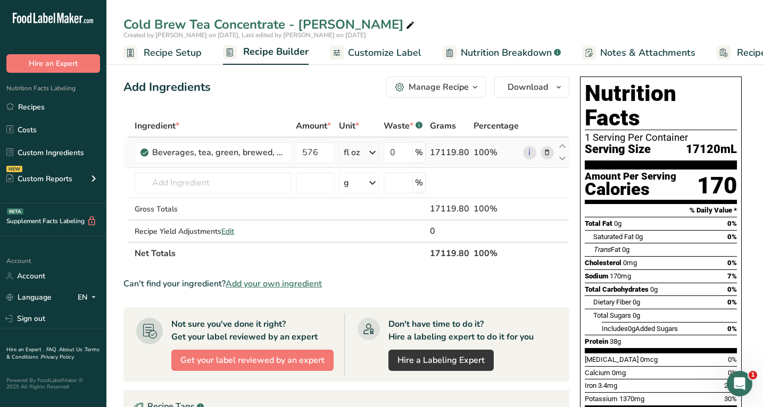
click at [624, 143] on span "17120mL" at bounding box center [711, 149] width 51 height 13
copy span "17120mL"
click at [277, 84] on div "Add Ingredients Manage Recipe Delete Recipe Duplicate Recipe Scale Recipe Save …" at bounding box center [346, 87] width 446 height 21
click at [321, 97] on div "Add Ingredients Manage Recipe Delete Recipe Duplicate Recipe Scale Recipe Save …" at bounding box center [346, 87] width 446 height 21
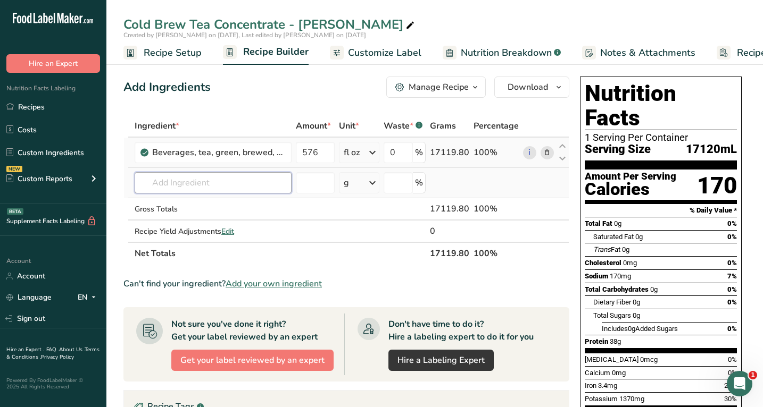
click at [201, 186] on input "text" at bounding box center [213, 182] width 157 height 21
click at [206, 182] on input "text" at bounding box center [213, 182] width 157 height 21
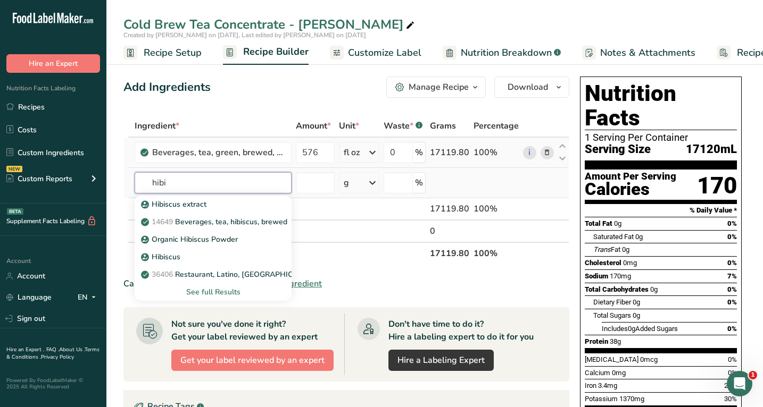
type input "hibi"
click at [221, 290] on div "See full Results" at bounding box center [213, 292] width 140 height 11
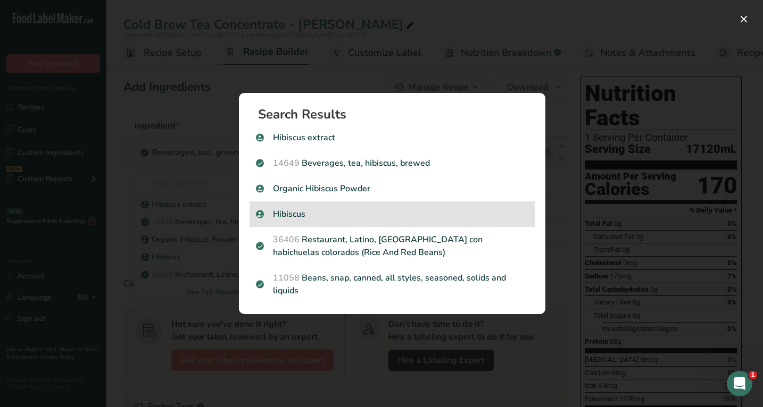
click at [287, 218] on p "Hibiscus" at bounding box center [392, 214] width 272 height 13
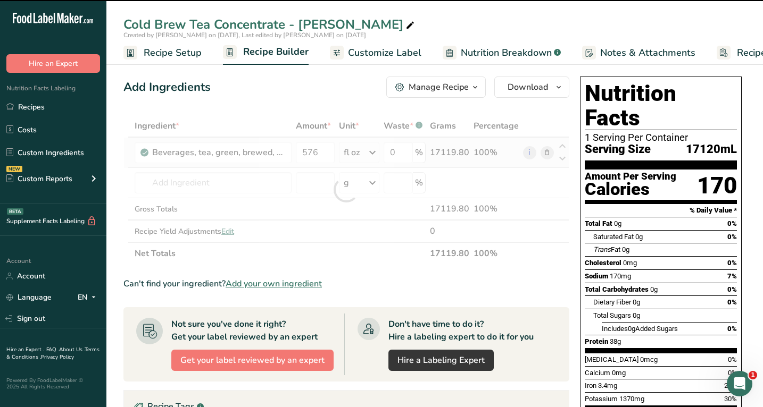
type input "0"
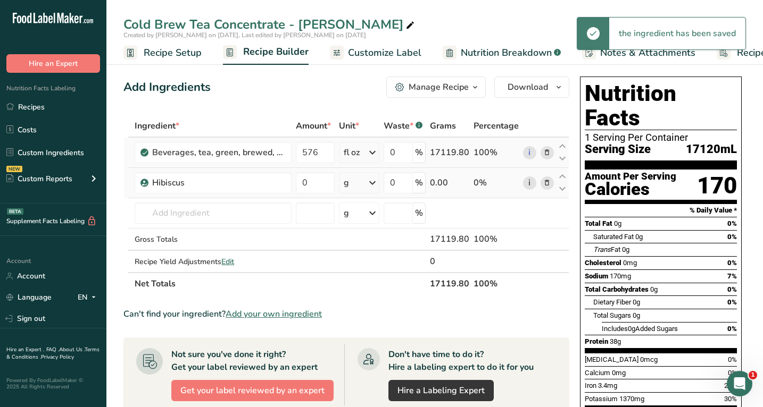
click at [529, 184] on link "i" at bounding box center [529, 183] width 13 height 13
click at [529, 185] on link "i" at bounding box center [529, 183] width 13 height 13
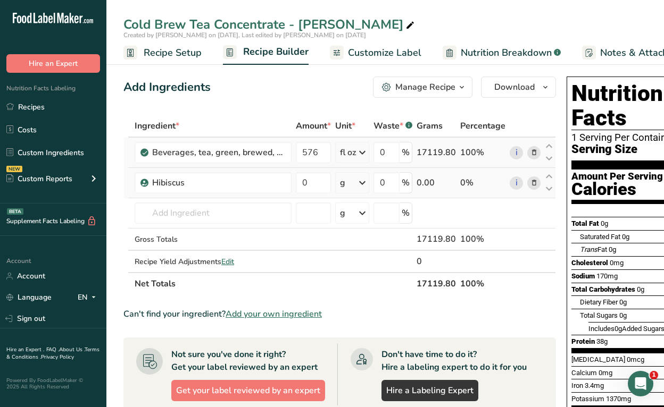
click at [531, 182] on icon at bounding box center [533, 183] width 7 height 11
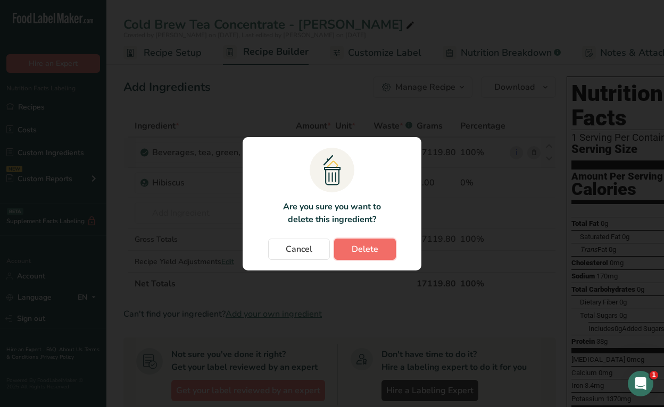
click at [372, 245] on span "Delete" at bounding box center [365, 249] width 27 height 13
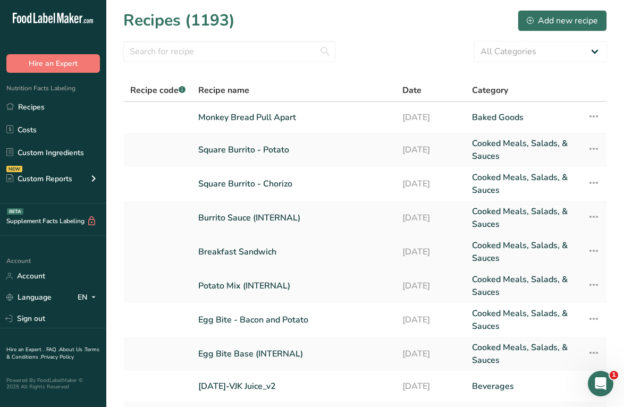
scroll to position [111, 0]
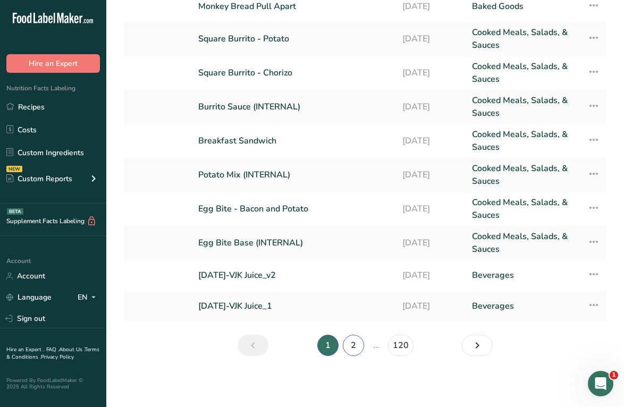
click at [347, 345] on link "2" at bounding box center [353, 345] width 21 height 21
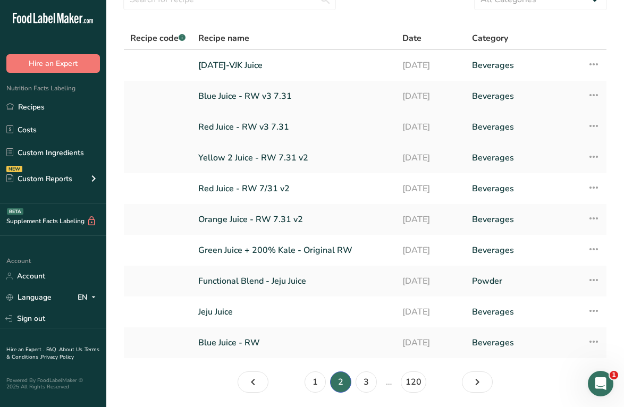
scroll to position [89, 0]
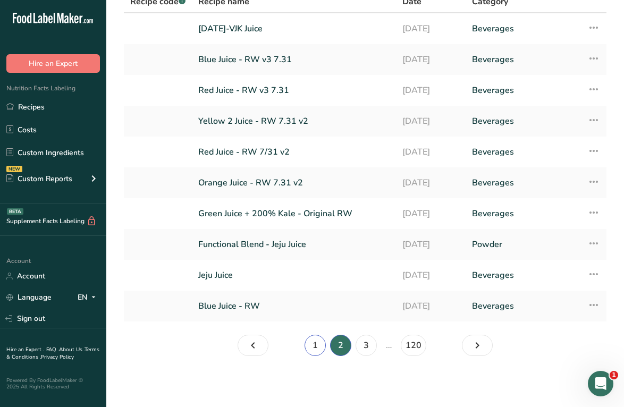
click at [316, 348] on link "1" at bounding box center [315, 345] width 21 height 21
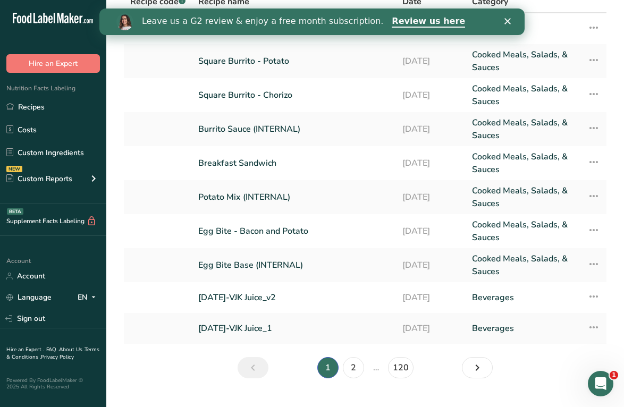
click at [511, 22] on div "Close" at bounding box center [510, 21] width 11 height 6
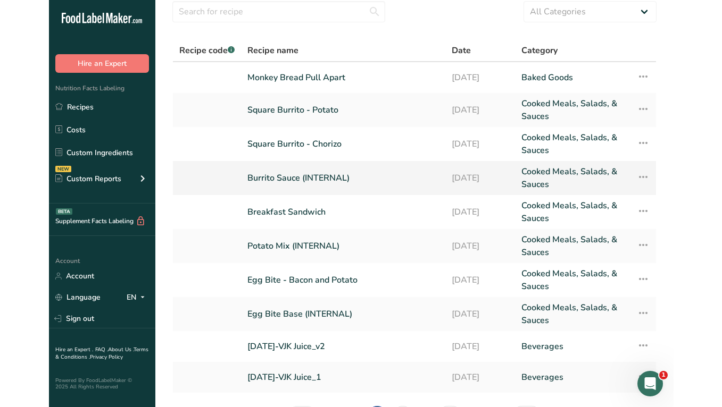
scroll to position [3, 0]
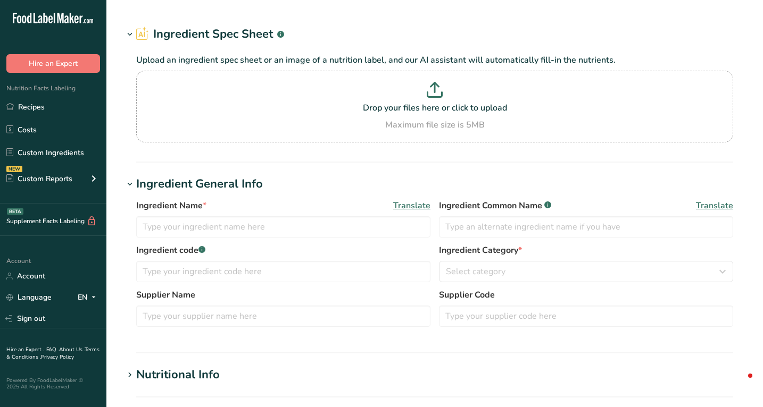
type input "Hibiscus"
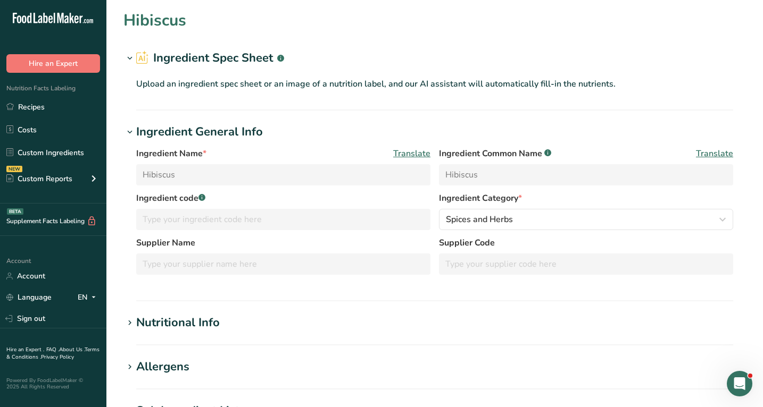
type input "351"
type KJ "1468.6"
type Fat "4.75"
type Fat "1.63"
type Fat "0"
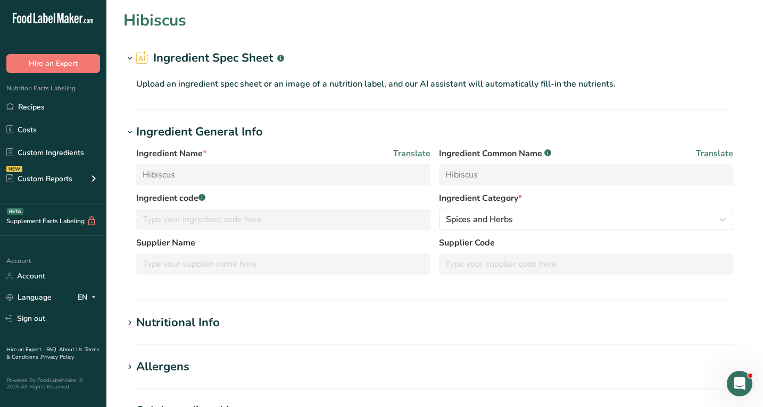
type input "1.8"
type input "9.2"
type Carbohydrates "70.69"
type Fiber "30"
type Sugars "3.51"
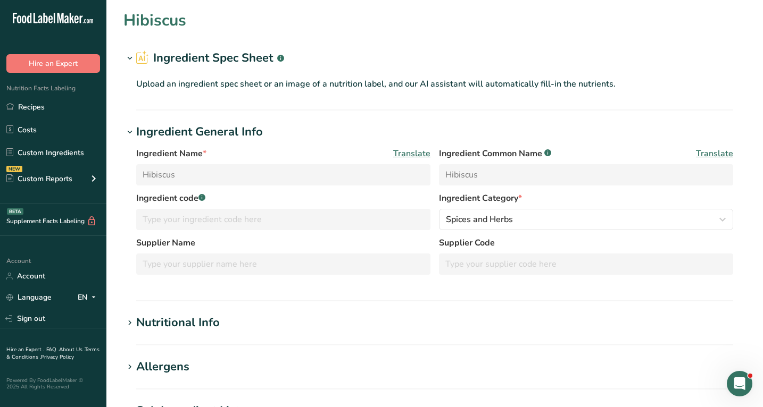
type Sugars "0"
type input "6.47"
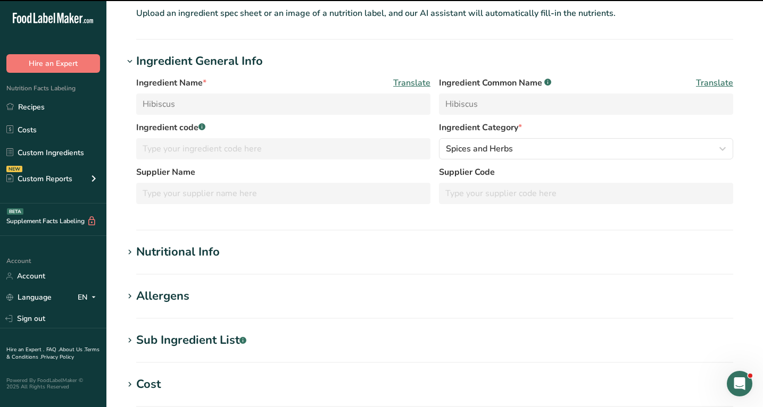
scroll to position [147, 0]
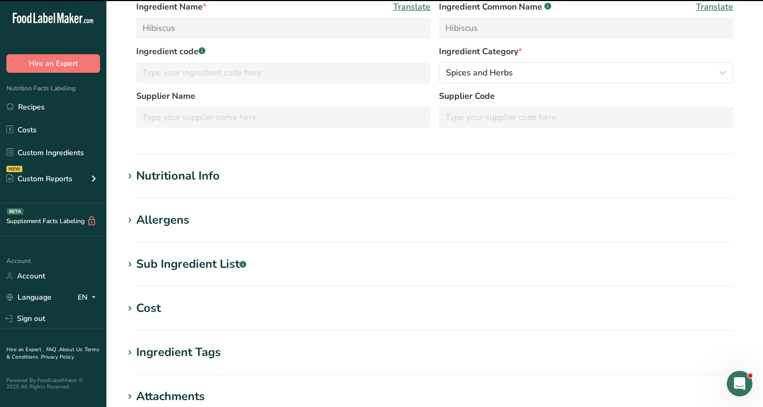
click at [214, 179] on div "Nutritional Info" at bounding box center [178, 177] width 84 height 18
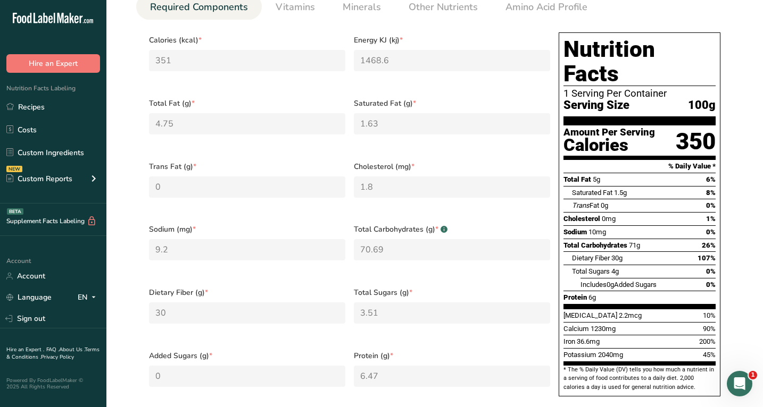
scroll to position [355, 0]
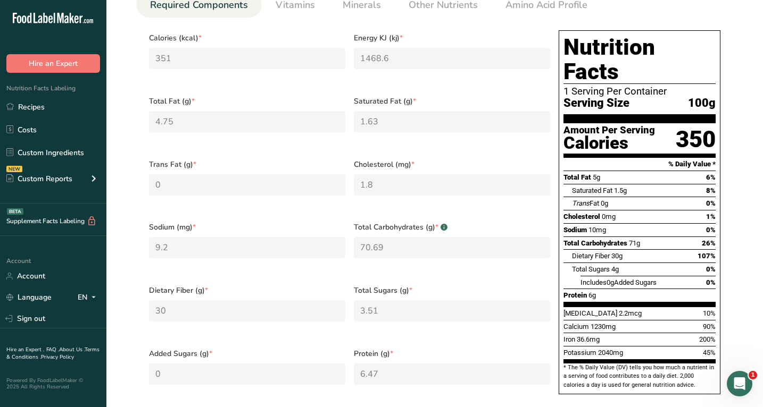
drag, startPoint x: 575, startPoint y: 230, endPoint x: 630, endPoint y: 230, distance: 54.8
click at [630, 249] on div "Dietary Fiber 30g 107%" at bounding box center [644, 255] width 144 height 13
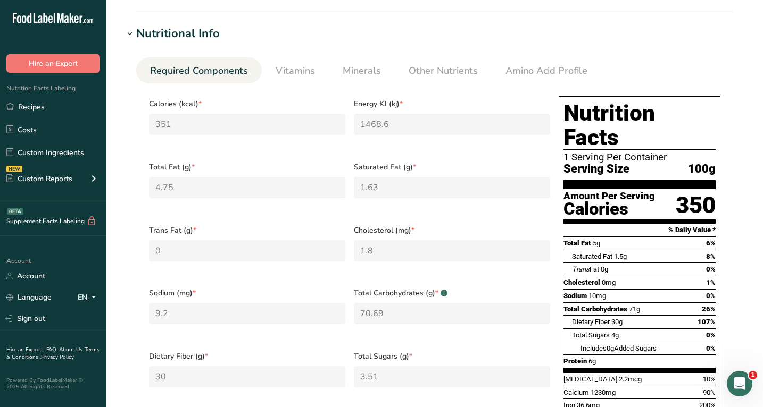
scroll to position [180, 0]
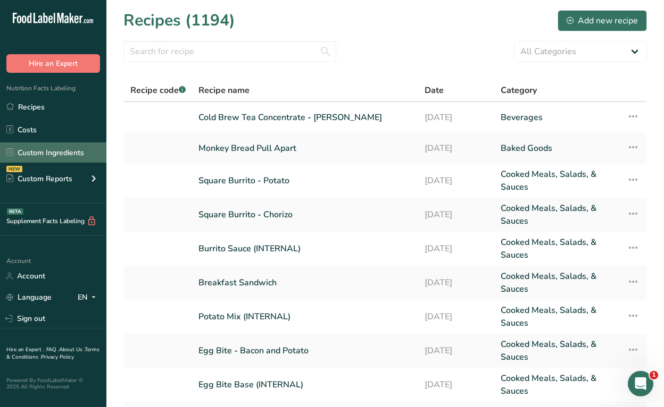
click at [65, 157] on link "Custom Ingredients" at bounding box center [53, 153] width 106 height 20
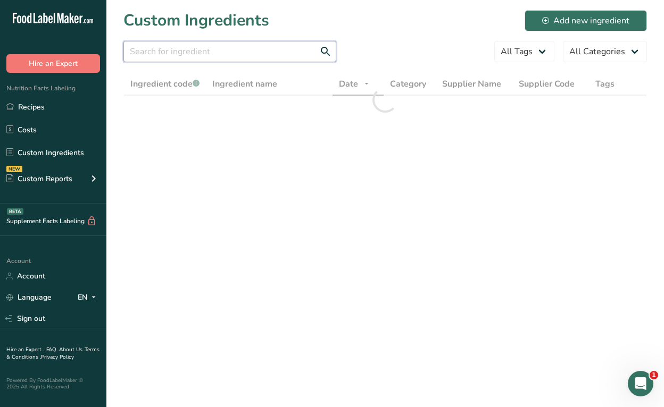
click at [207, 48] on input "text" at bounding box center [229, 51] width 213 height 21
type input "h"
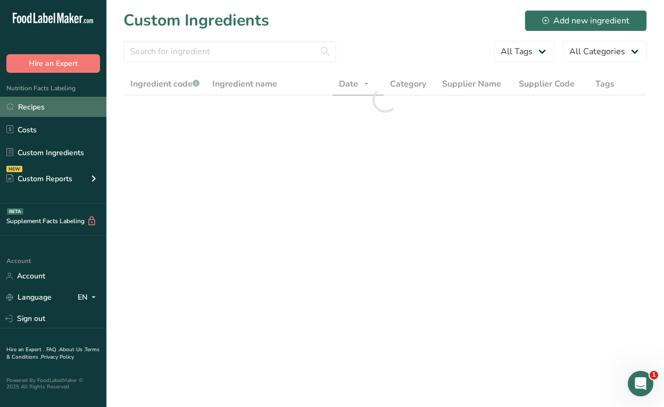
click at [50, 101] on link "Recipes" at bounding box center [53, 107] width 106 height 20
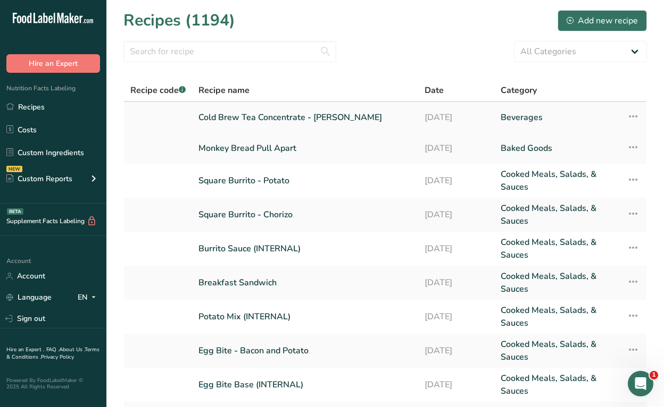
click at [282, 121] on link "Cold Brew Tea Concentrate - [PERSON_NAME]" at bounding box center [304, 117] width 213 height 22
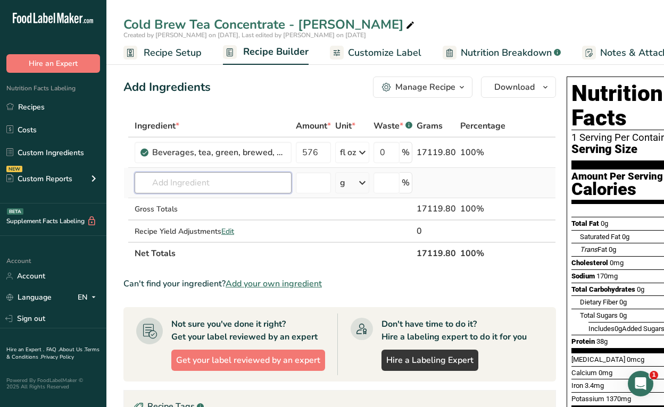
click at [211, 181] on input "text" at bounding box center [213, 182] width 157 height 21
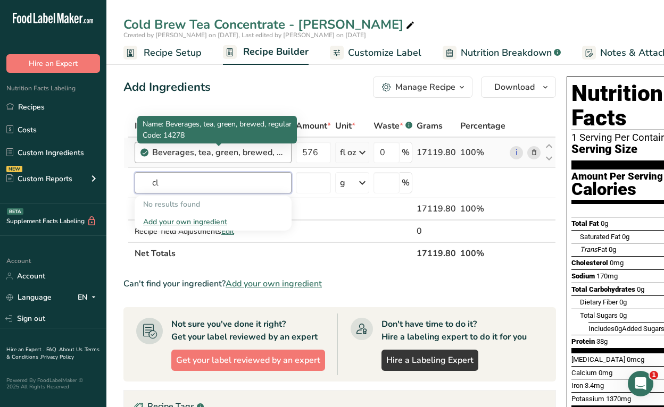
type input "c"
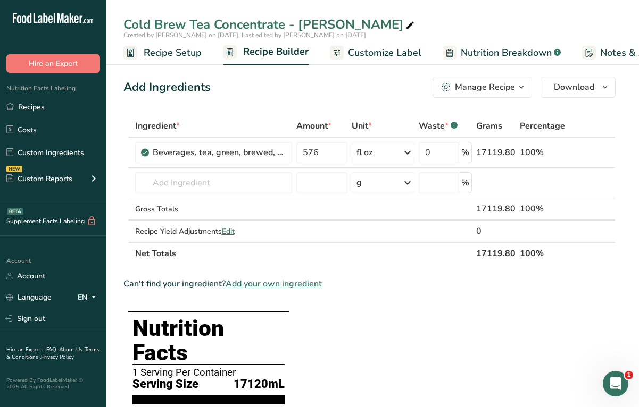
click at [173, 52] on span "Recipe Setup" at bounding box center [173, 53] width 58 height 14
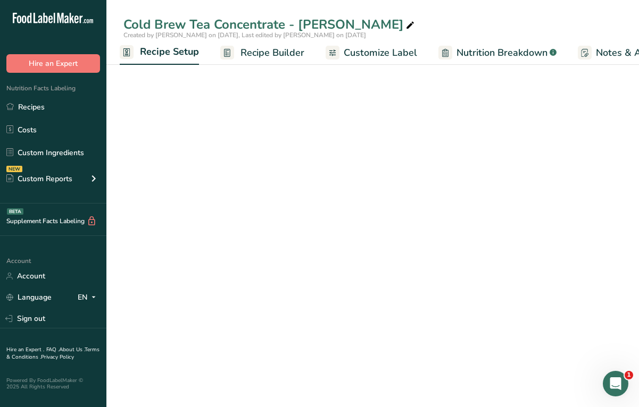
select select "22"
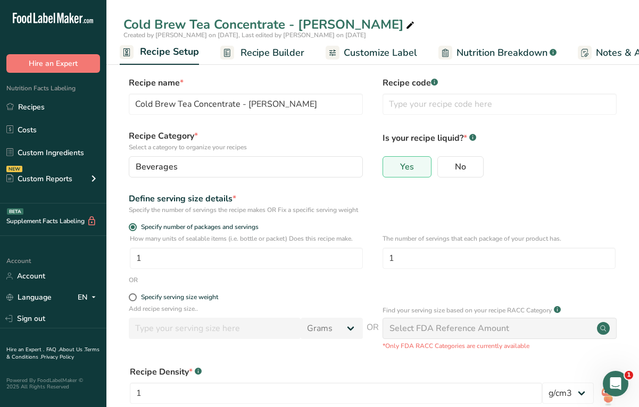
click at [383, 48] on span "Customize Label" at bounding box center [380, 53] width 73 height 14
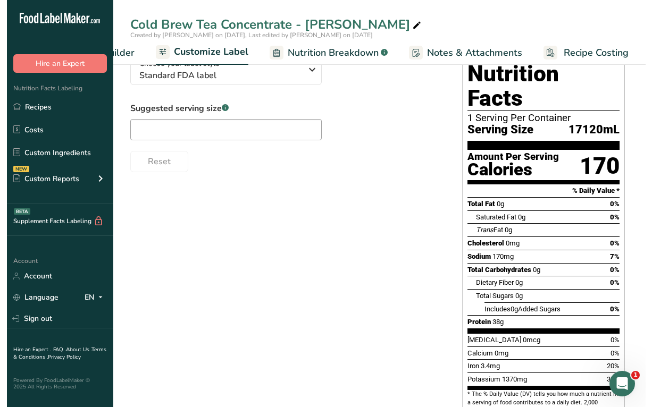
scroll to position [115, 0]
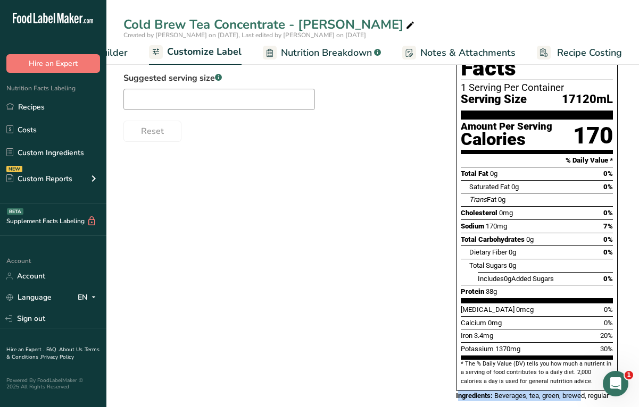
drag, startPoint x: 459, startPoint y: 374, endPoint x: 583, endPoint y: 376, distance: 123.9
click at [583, 391] on div "Ingredients: Beverages, tea, green, brewed, regular" at bounding box center [537, 396] width 162 height 11
click at [583, 392] on span "Beverages, tea, green, brewed, regular" at bounding box center [551, 396] width 114 height 8
